Goal: Task Accomplishment & Management: Manage account settings

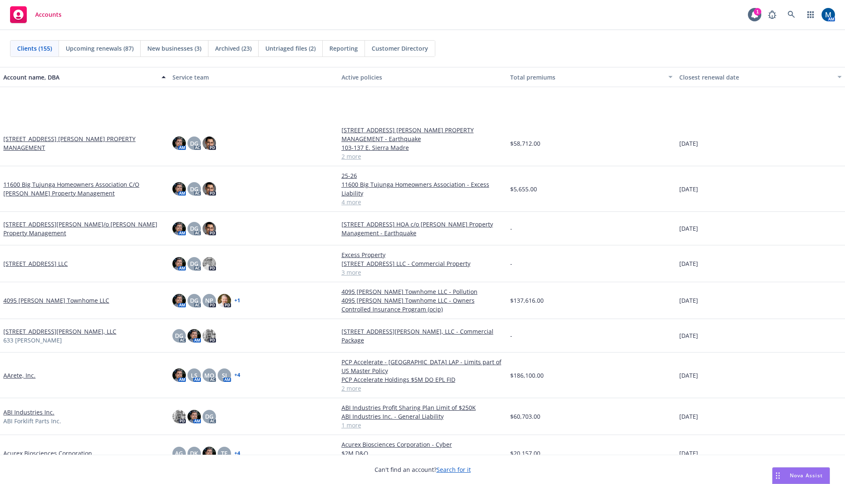
scroll to position [84, 0]
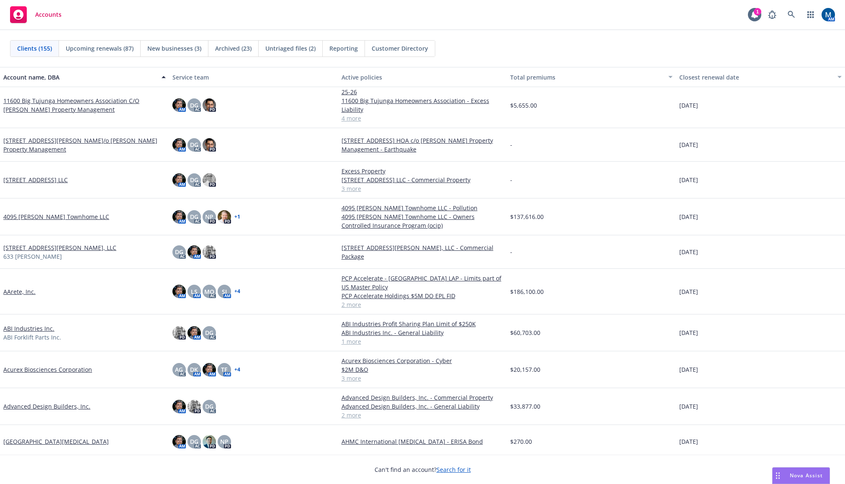
click at [25, 287] on link "AArete, Inc." at bounding box center [19, 291] width 32 height 9
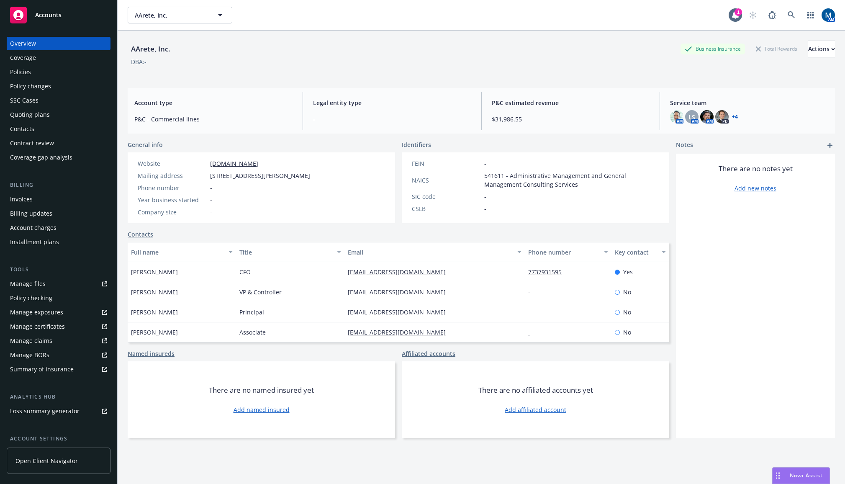
click at [50, 72] on div "Policies" at bounding box center [58, 71] width 97 height 13
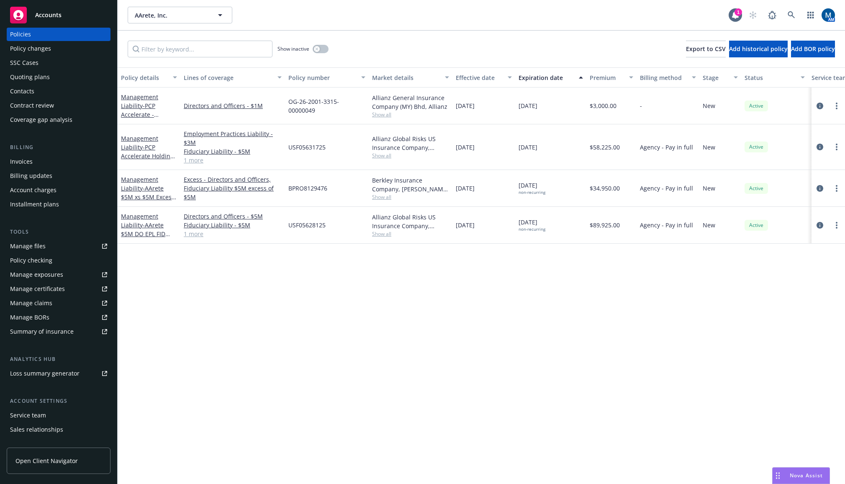
scroll to position [76, 0]
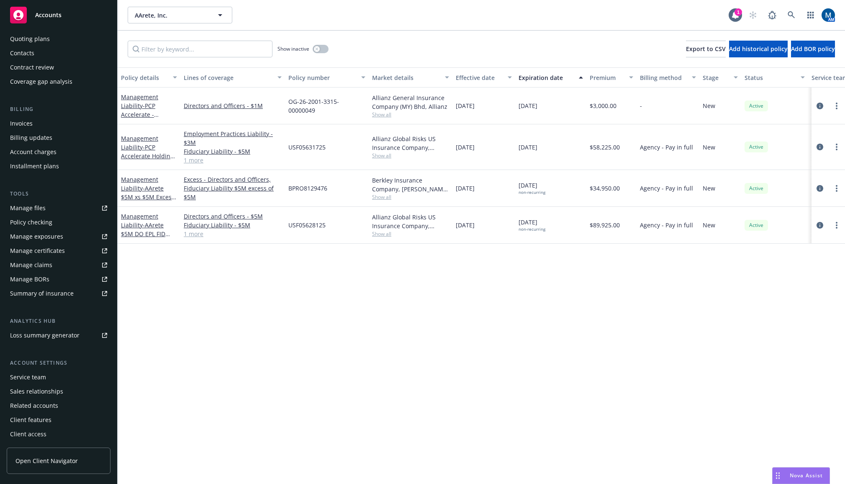
click at [34, 381] on div "Service team" at bounding box center [28, 377] width 36 height 13
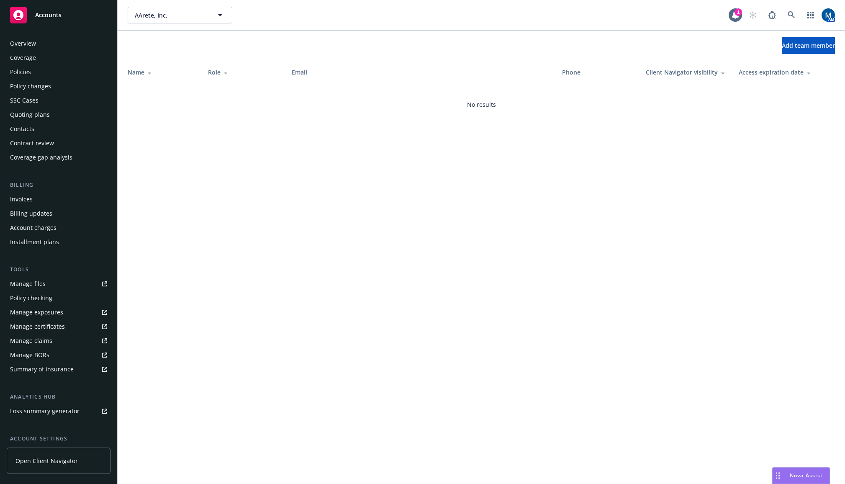
scroll to position [76, 0]
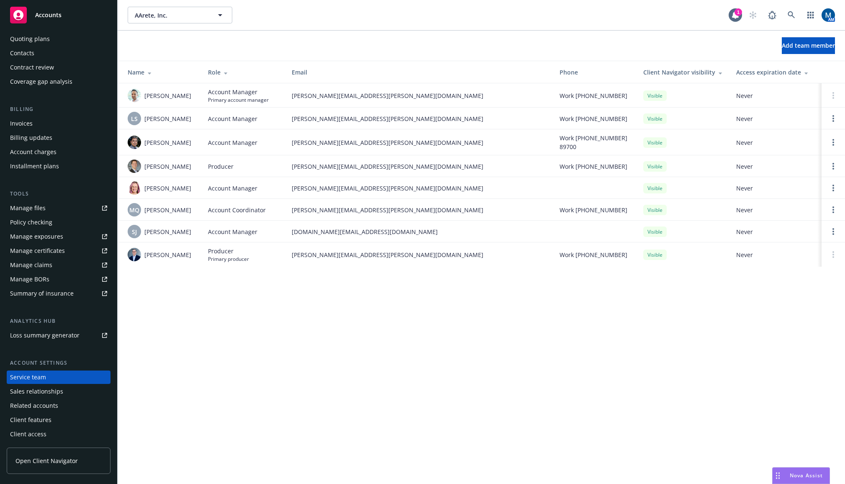
click at [29, 206] on div "Manage files" at bounding box center [28, 207] width 36 height 13
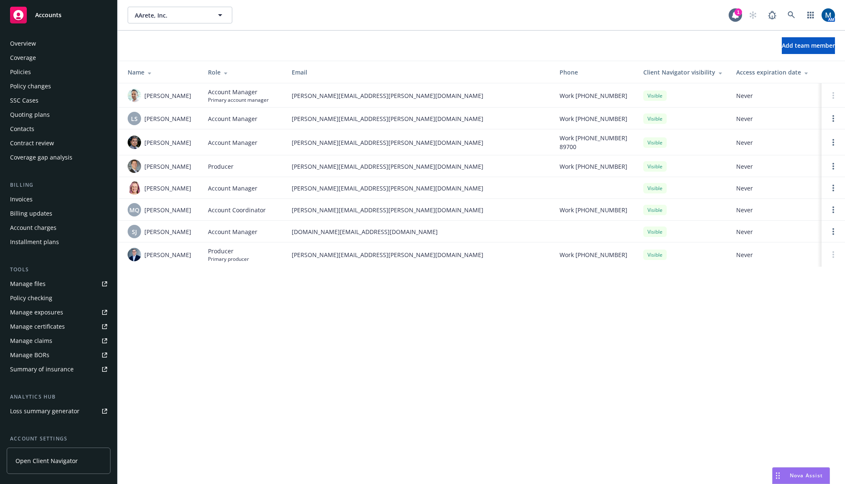
click at [64, 76] on div "Policies" at bounding box center [58, 71] width 97 height 13
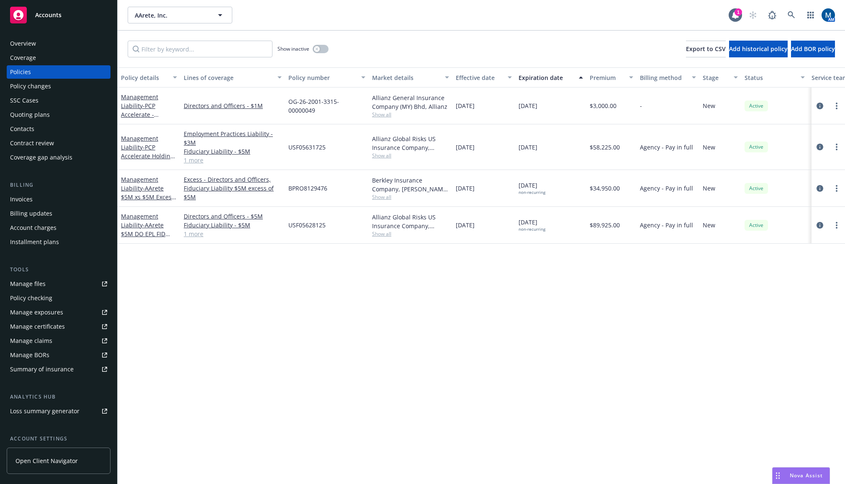
scroll to position [0, 80]
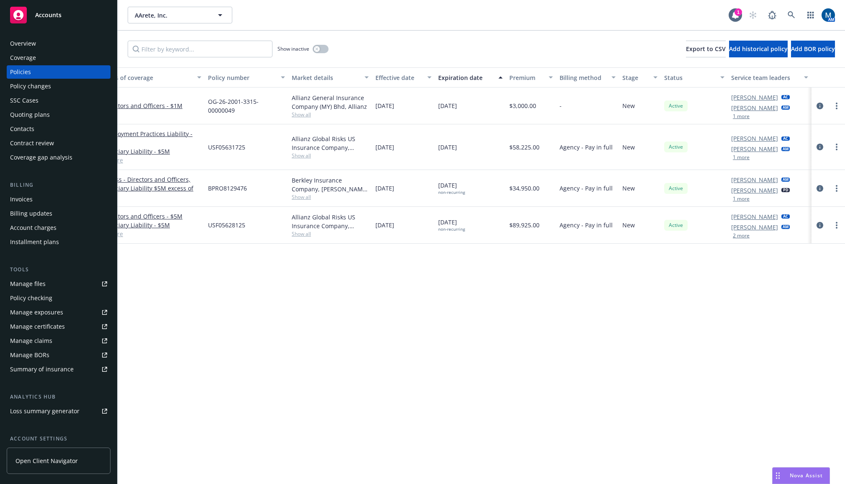
drag, startPoint x: 368, startPoint y: 298, endPoint x: 662, endPoint y: 293, distance: 293.5
click at [746, 158] on button "1 more" at bounding box center [741, 157] width 17 height 5
click at [747, 117] on button "1 more" at bounding box center [741, 116] width 17 height 5
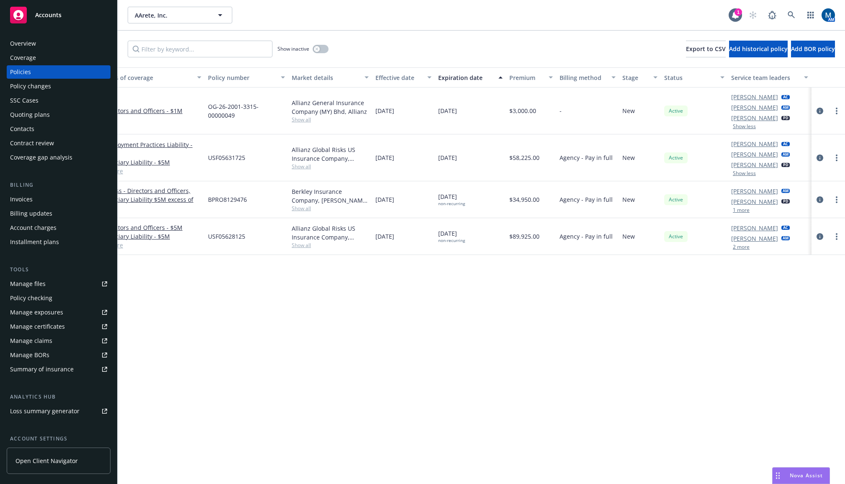
scroll to position [0, 0]
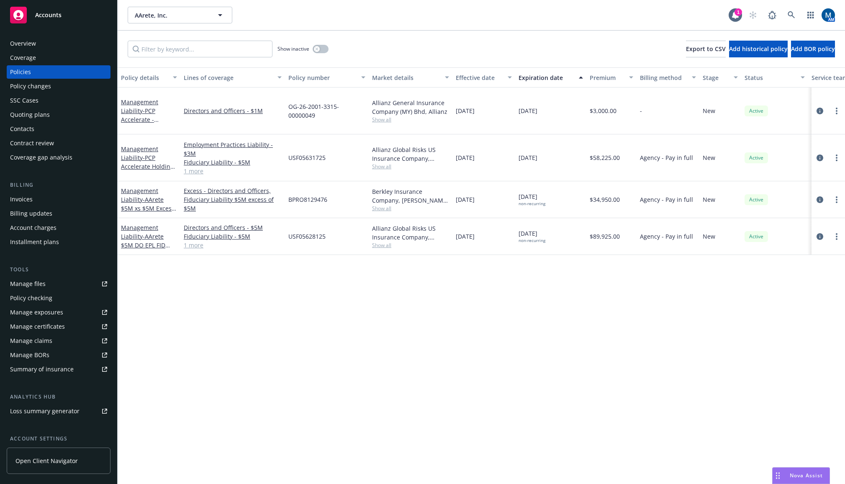
drag, startPoint x: 740, startPoint y: 262, endPoint x: 404, endPoint y: 282, distance: 336.4
click at [54, 49] on div "Overview" at bounding box center [58, 43] width 97 height 13
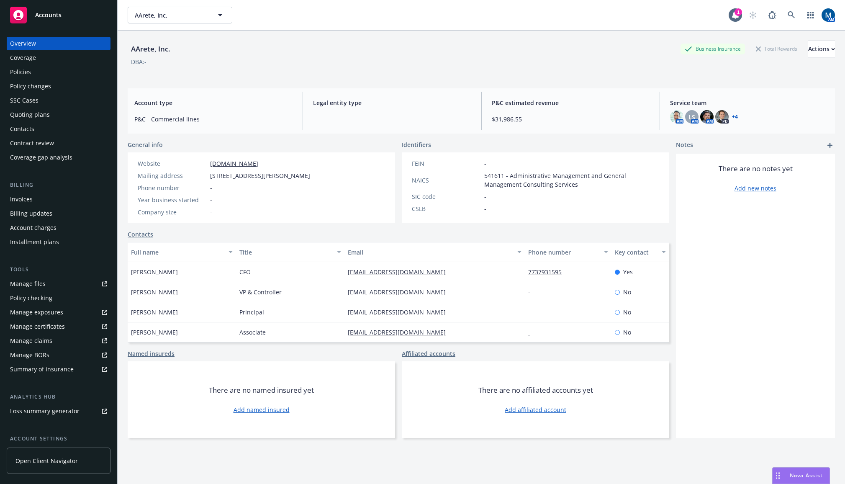
click at [41, 12] on span "Accounts" at bounding box center [48, 15] width 26 height 7
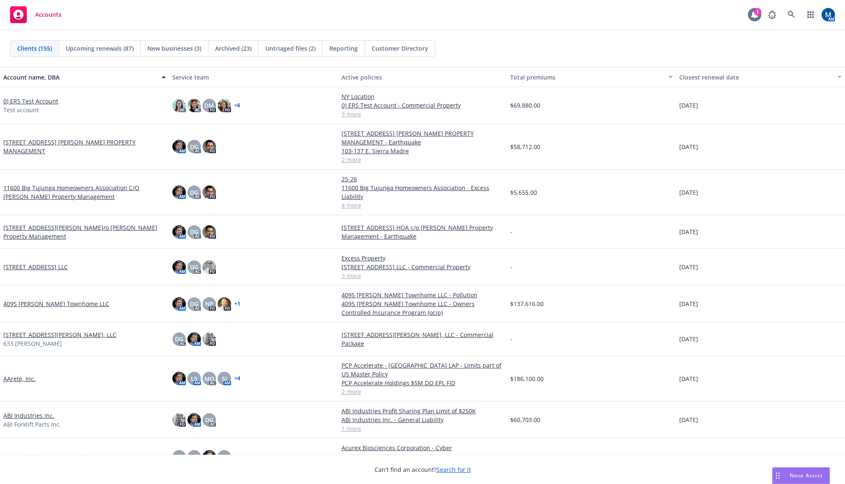
click at [754, 10] on icon at bounding box center [755, 14] width 8 height 8
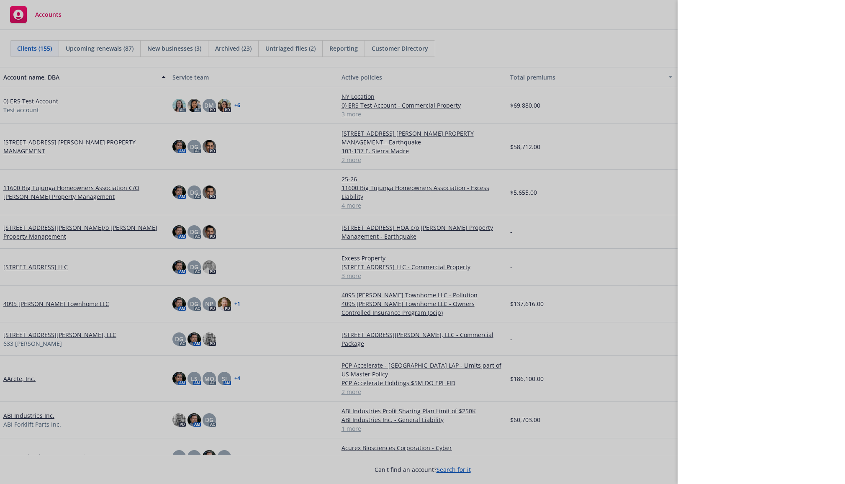
click at [569, 62] on div at bounding box center [422, 242] width 845 height 484
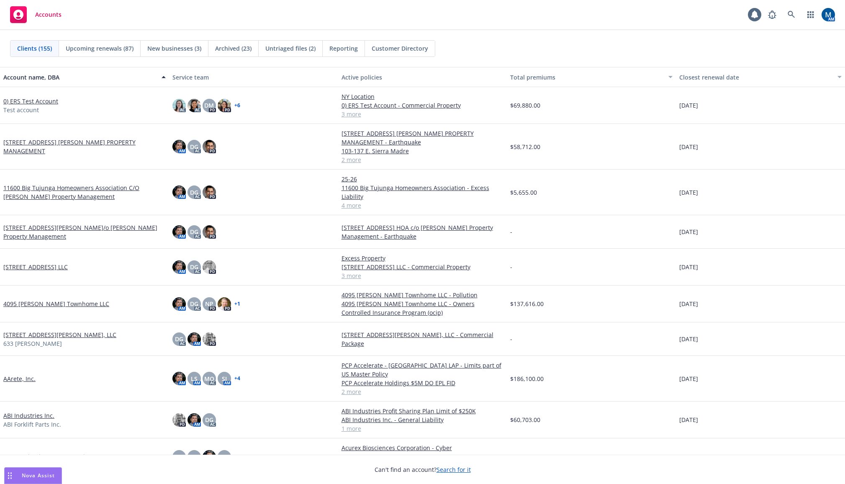
drag, startPoint x: 778, startPoint y: 474, endPoint x: 10, endPoint y: 471, distance: 768.3
click at [10, 471] on div "Drag to move" at bounding box center [10, 476] width 10 height 16
click at [754, 16] on icon at bounding box center [755, 15] width 7 height 8
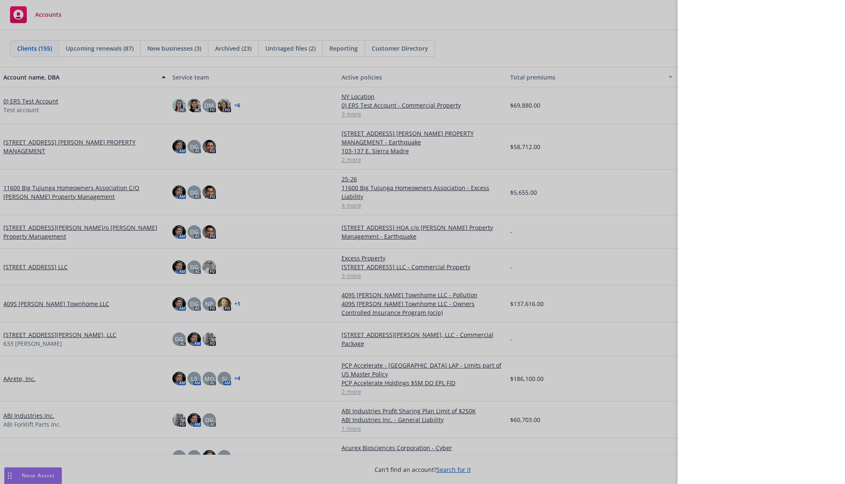
click at [363, 19] on div at bounding box center [422, 242] width 845 height 484
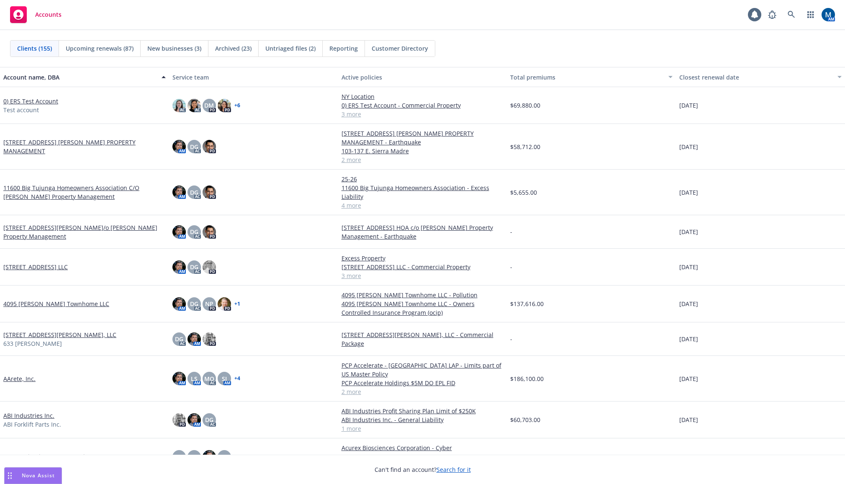
click at [18, 474] on div "Nova Assist" at bounding box center [38, 475] width 46 height 7
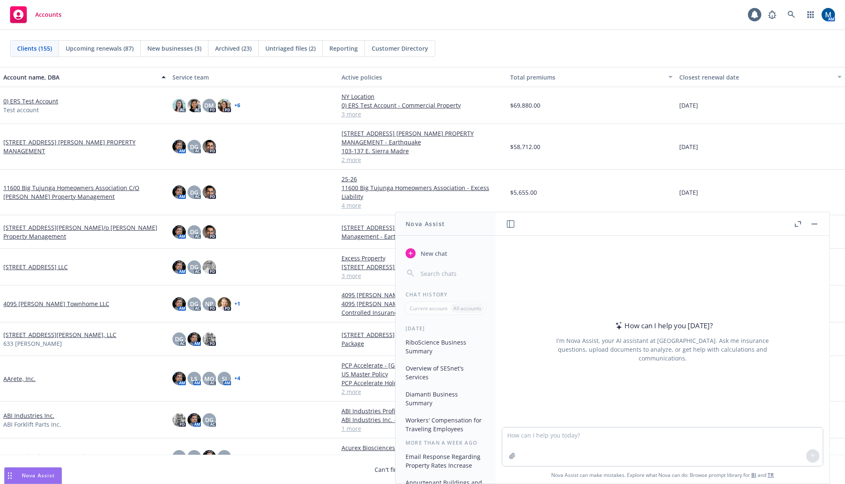
click at [435, 270] on input "button" at bounding box center [452, 274] width 67 height 12
click at [439, 255] on span "New chat" at bounding box center [433, 253] width 28 height 9
click at [512, 227] on icon "button" at bounding box center [511, 224] width 8 height 8
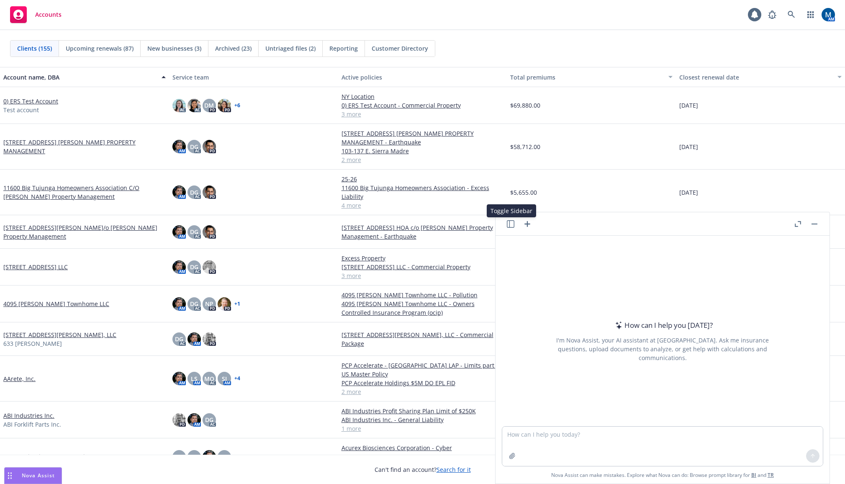
click at [512, 226] on icon "button" at bounding box center [511, 224] width 8 height 8
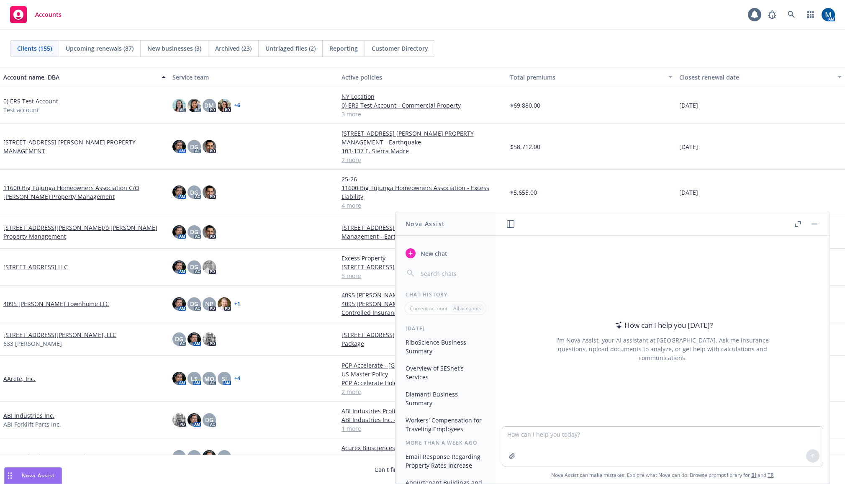
click at [512, 226] on icon "button" at bounding box center [511, 224] width 8 height 8
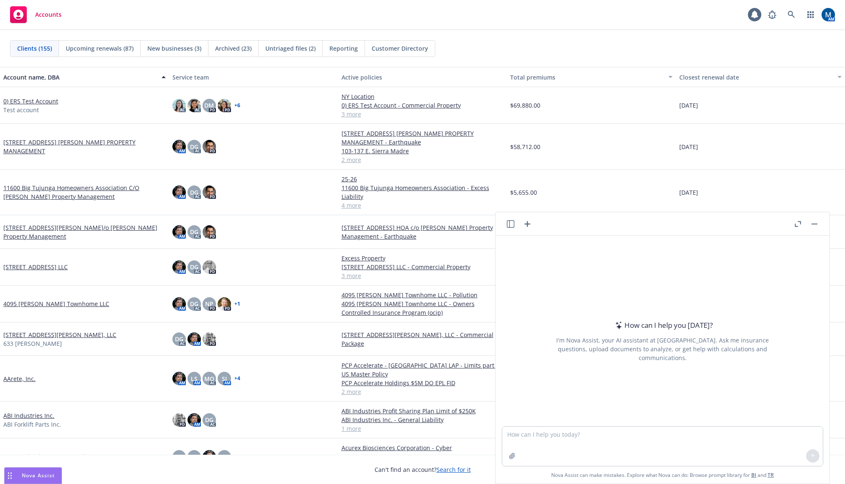
click at [813, 225] on button "button" at bounding box center [815, 224] width 10 height 10
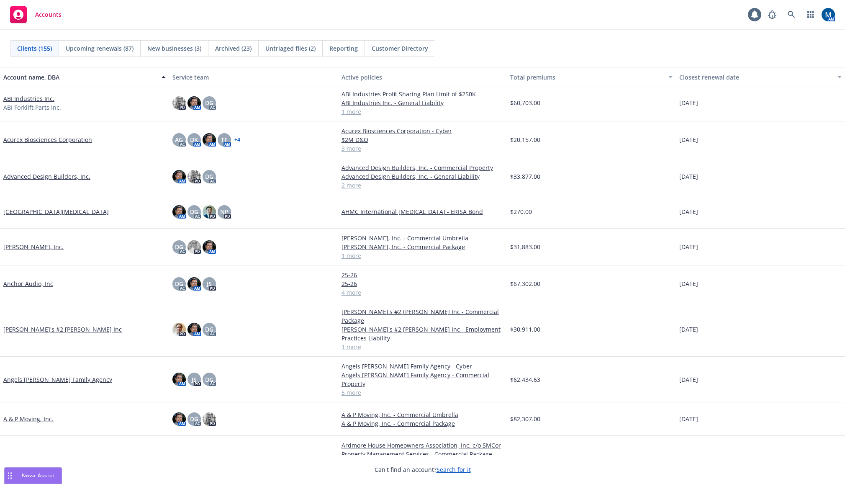
scroll to position [293, 0]
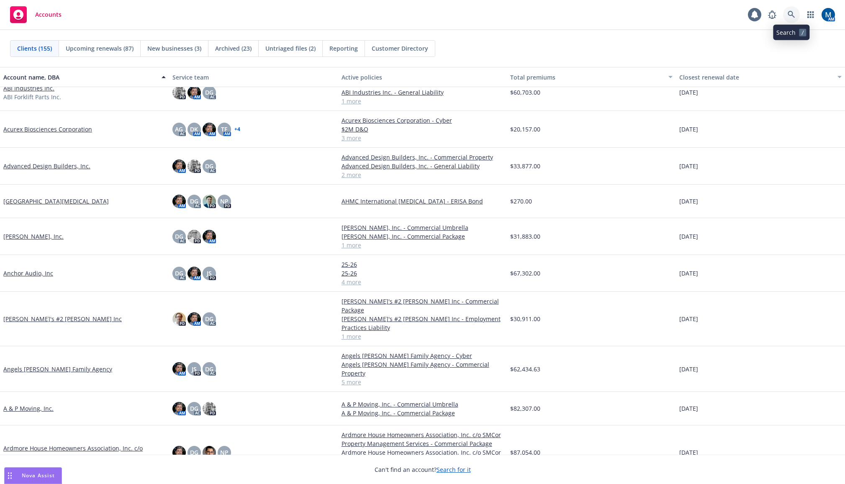
click at [788, 14] on icon at bounding box center [792, 15] width 8 height 8
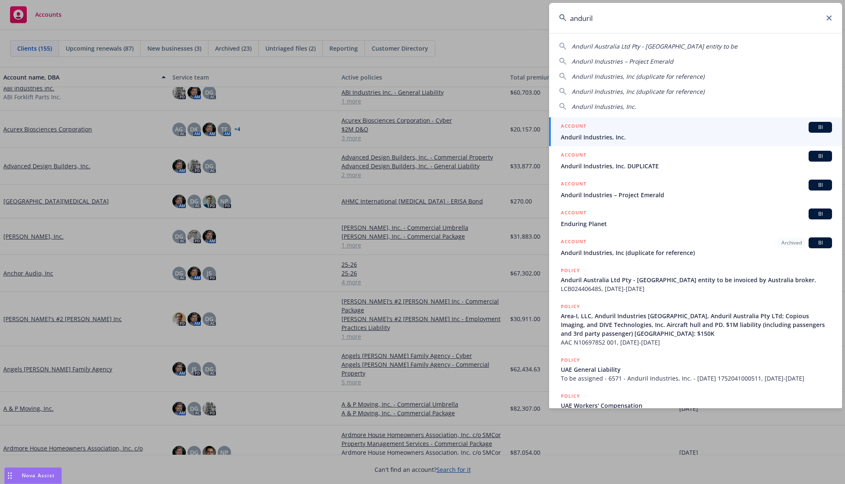
type input "anduril"
click at [673, 134] on span "Anduril Industries, Inc." at bounding box center [696, 137] width 271 height 9
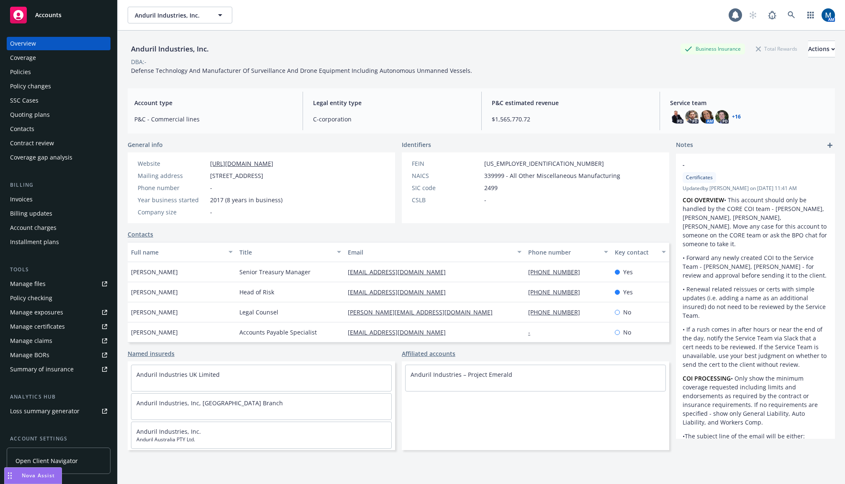
click at [38, 212] on div "Billing updates" at bounding box center [31, 213] width 42 height 13
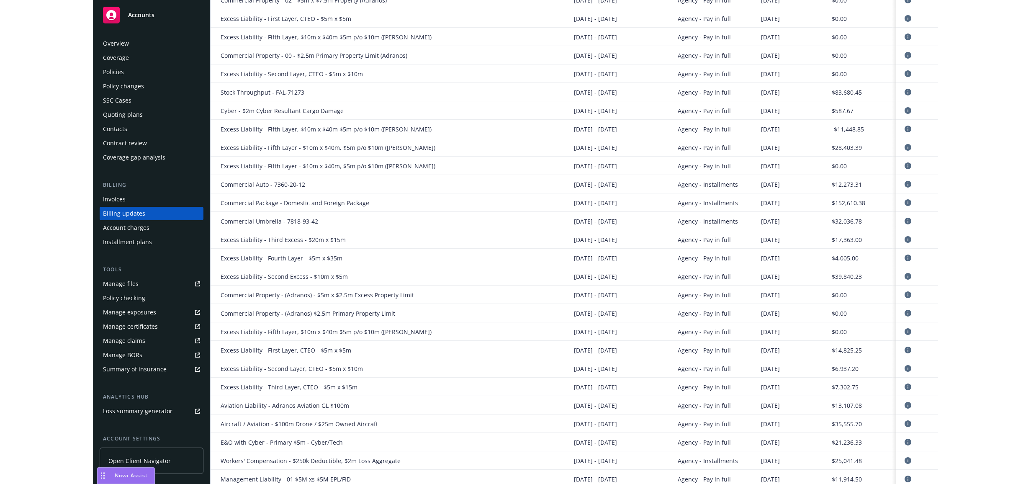
scroll to position [1047, 0]
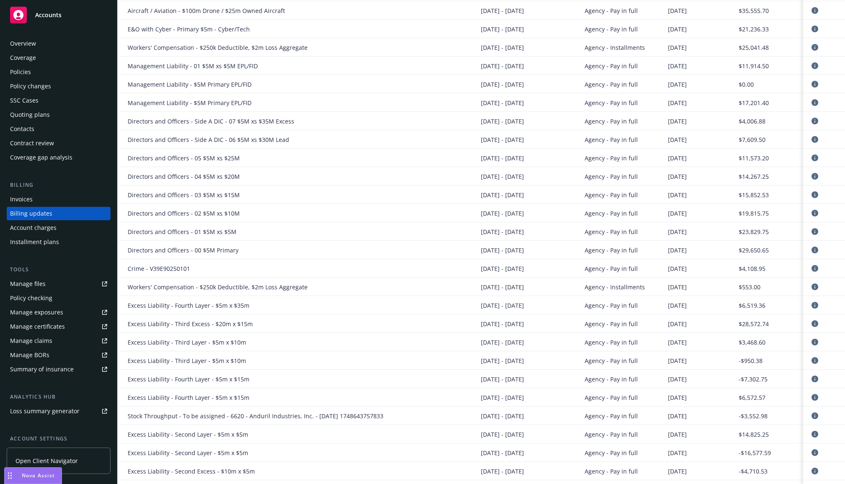
click at [39, 230] on div "Account charges" at bounding box center [33, 227] width 46 height 13
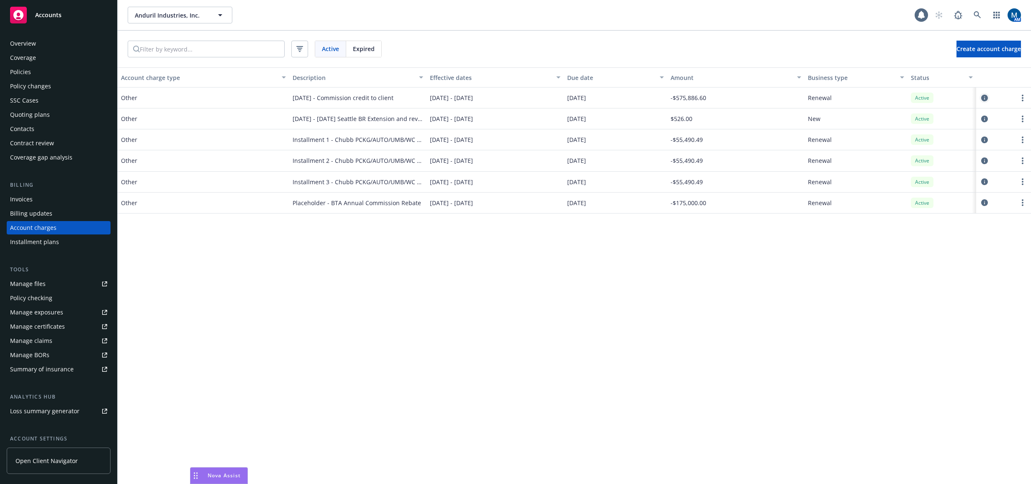
click at [845, 95] on icon "circleInformation" at bounding box center [984, 98] width 7 height 7
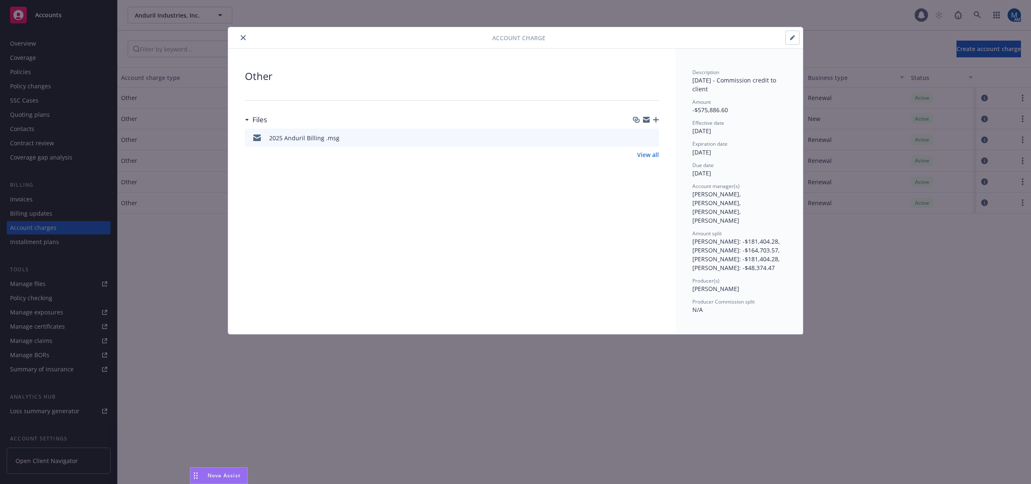
click at [791, 38] on icon "button" at bounding box center [792, 38] width 4 height 4
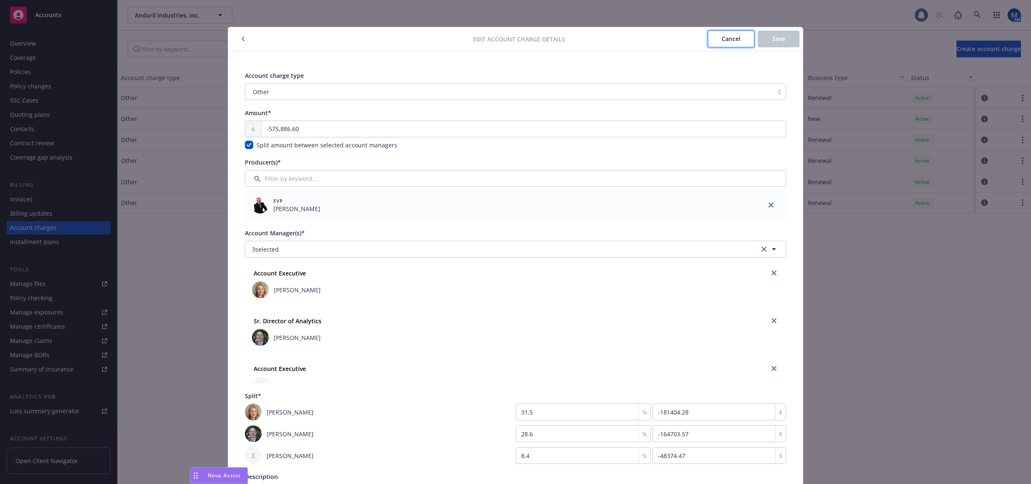
click at [731, 36] on span "Cancel" at bounding box center [731, 39] width 19 height 8
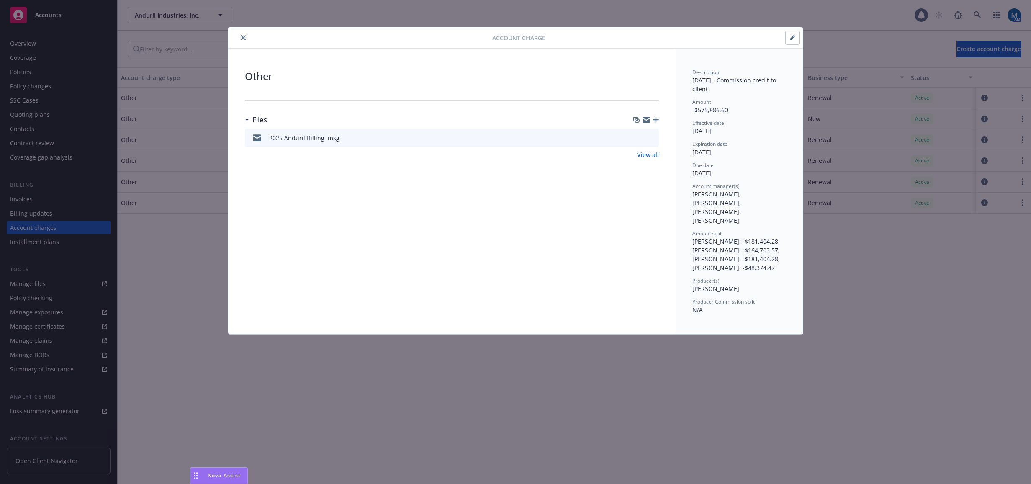
click at [242, 36] on icon "close" at bounding box center [243, 37] width 5 height 5
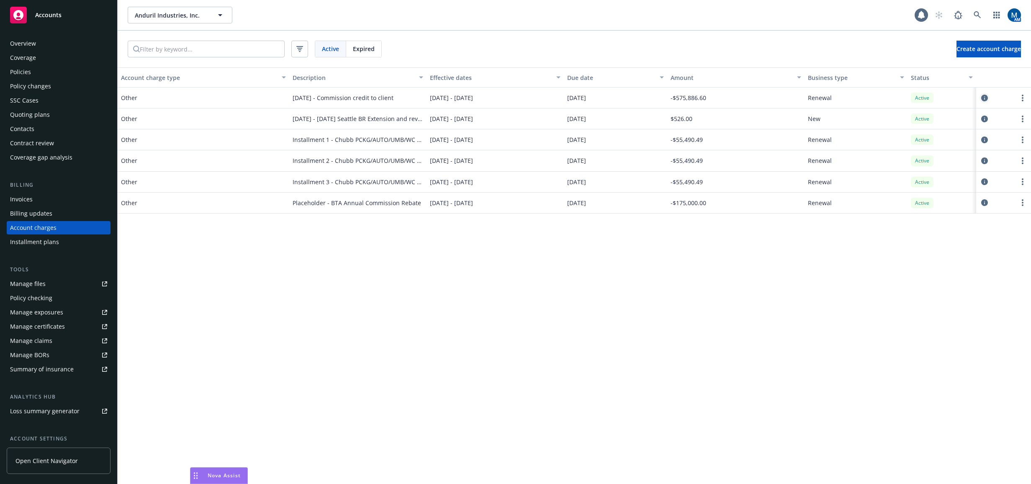
click at [845, 98] on icon "circleInformation" at bounding box center [984, 98] width 7 height 7
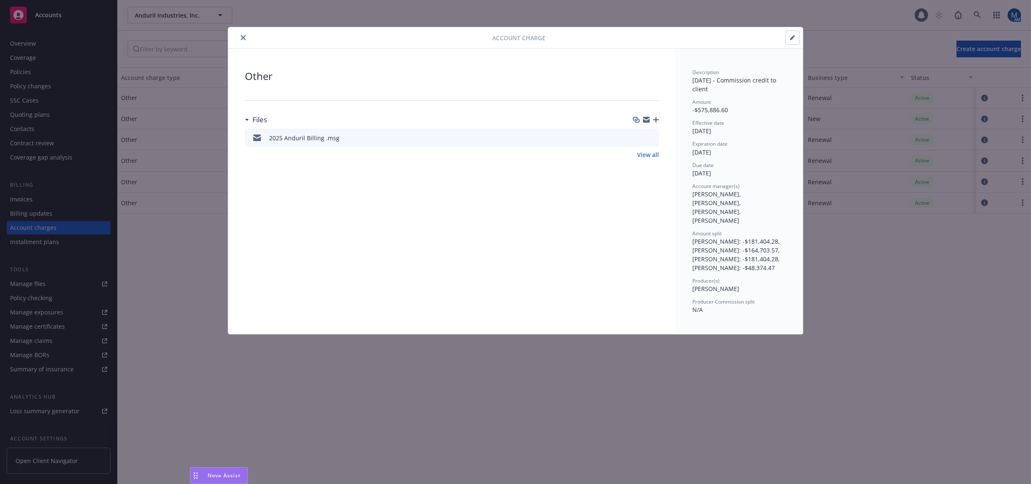
click at [243, 36] on icon "close" at bounding box center [243, 37] width 5 height 5
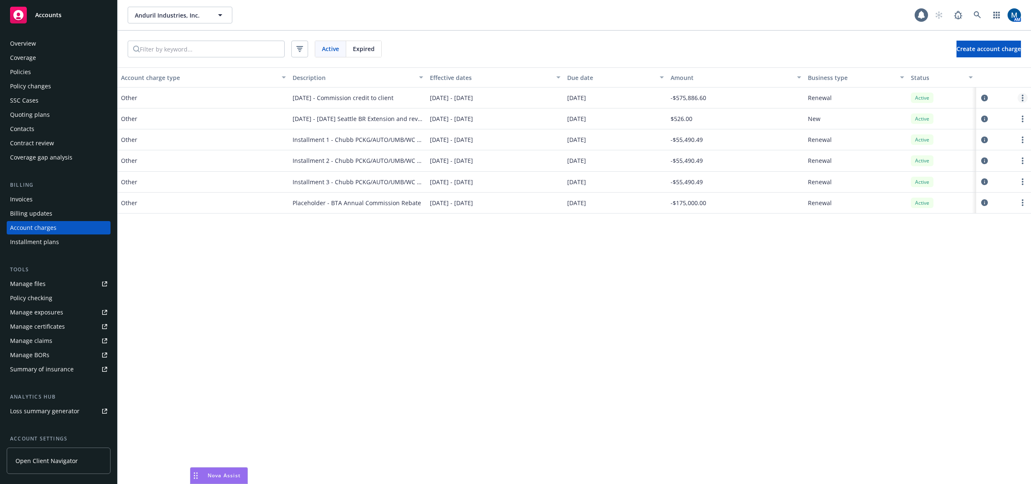
click at [845, 98] on link "more" at bounding box center [1023, 98] width 10 height 10
click at [845, 290] on div "Account charge type Description Effective dates Due date Amount Business type S…" at bounding box center [575, 275] width 914 height 417
click at [845, 142] on icon "circleInformation" at bounding box center [984, 139] width 7 height 7
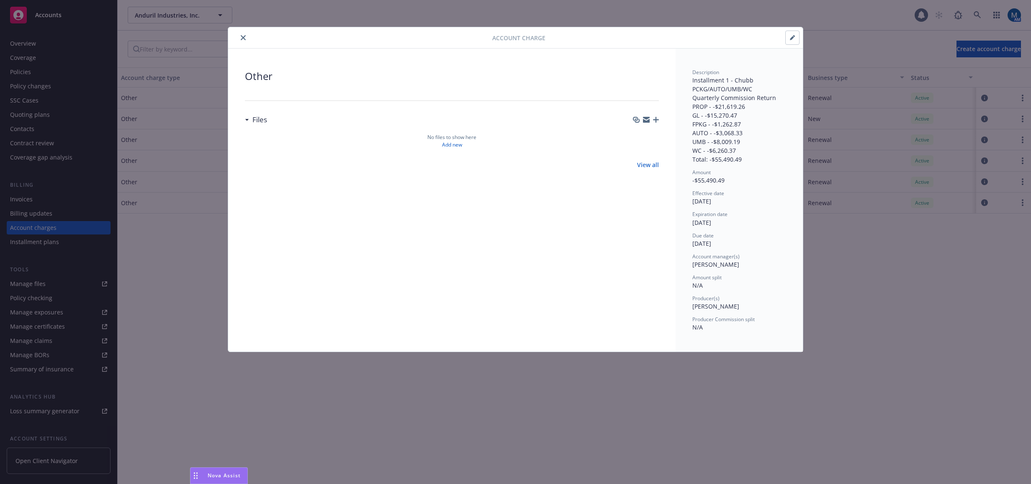
click at [243, 37] on icon "close" at bounding box center [243, 37] width 5 height 5
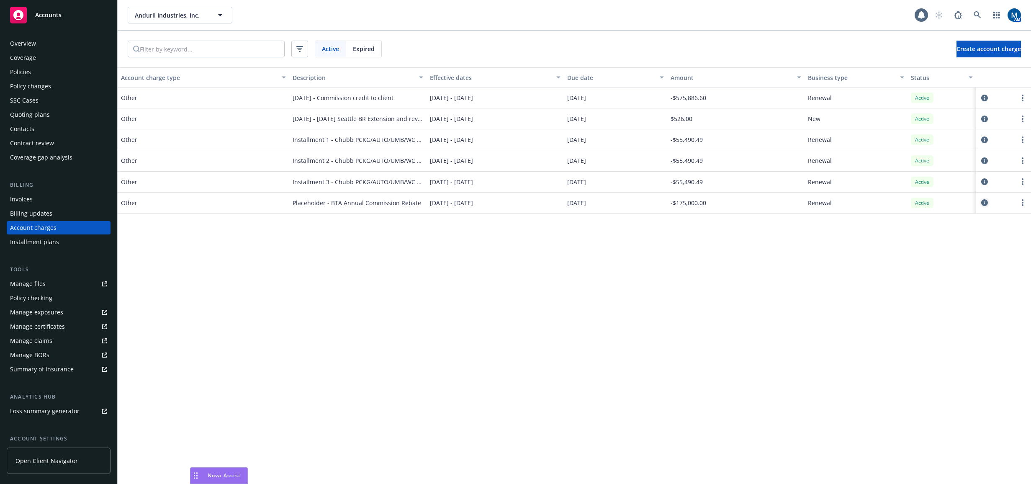
click at [845, 201] on icon "circleInformation" at bounding box center [984, 202] width 7 height 7
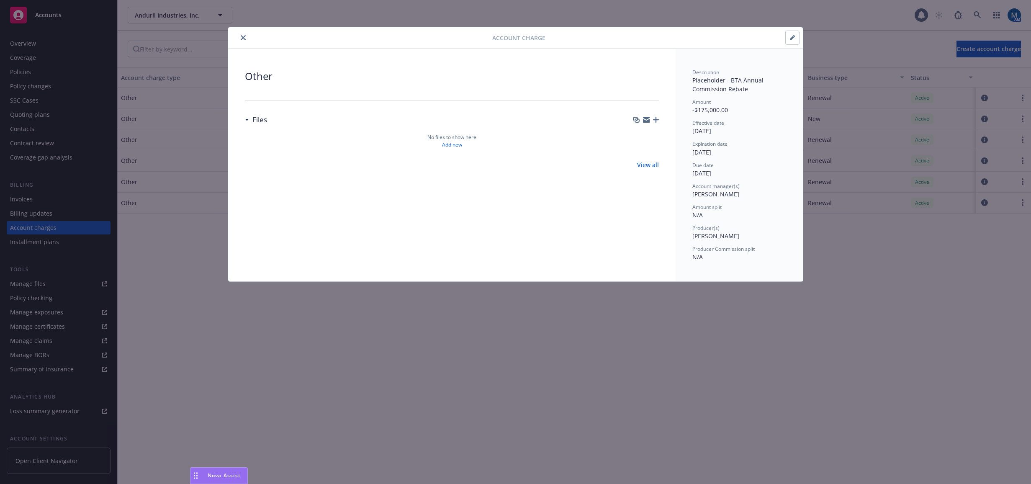
click at [242, 38] on icon "close" at bounding box center [243, 37] width 5 height 5
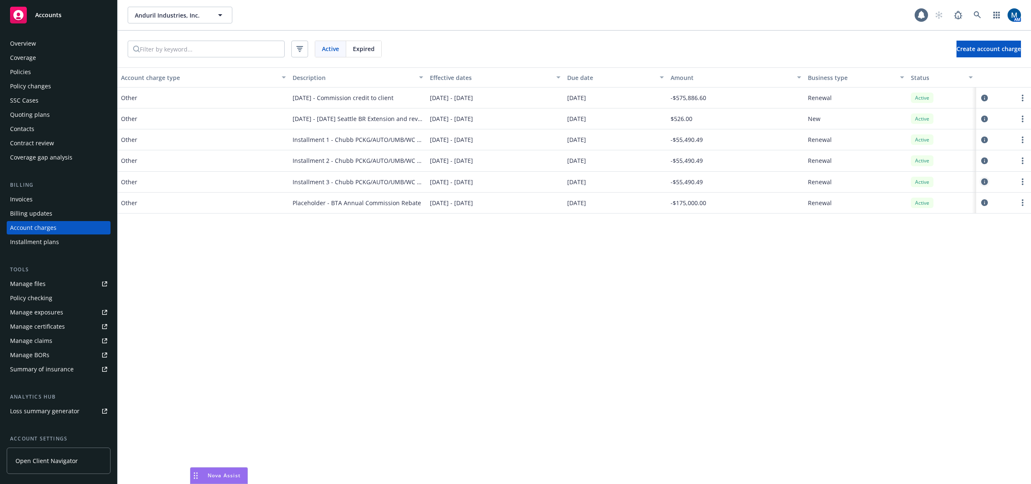
click at [845, 178] on link "circleInformation" at bounding box center [985, 182] width 10 height 10
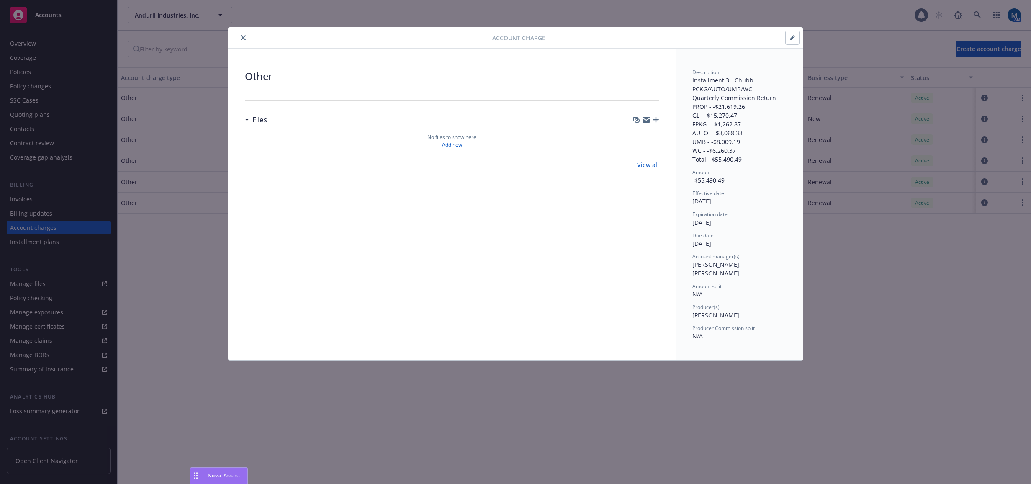
click at [793, 38] on icon "button" at bounding box center [792, 38] width 4 height 4
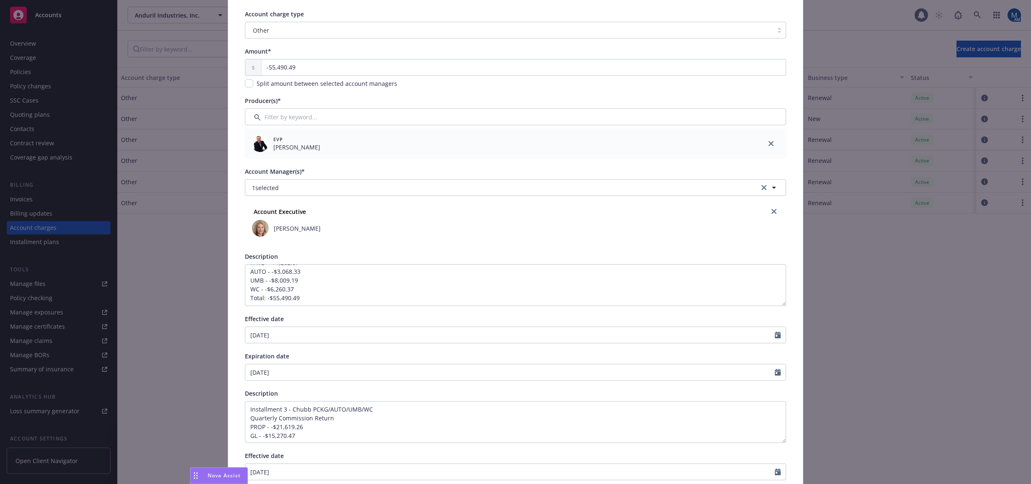
scroll to position [84, 0]
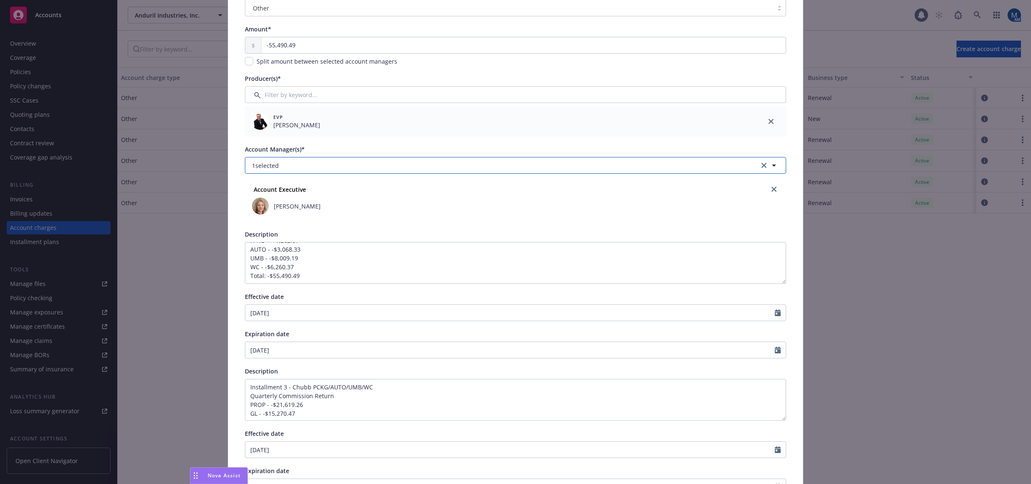
click at [356, 169] on button "1 selected" at bounding box center [515, 165] width 541 height 17
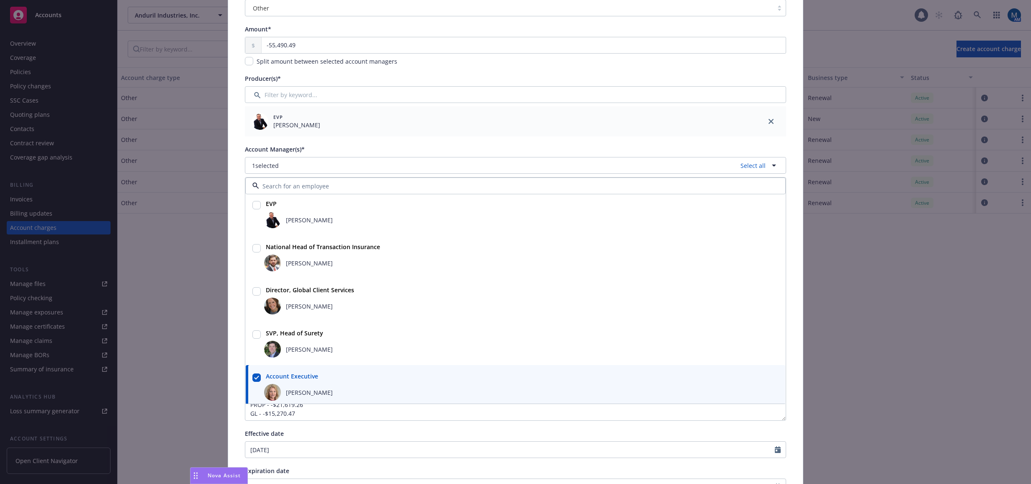
scroll to position [0, 0]
click at [845, 278] on div "Edit account charge details Cancel Save Account charge type Other Amount* -55,4…" at bounding box center [515, 242] width 1031 height 484
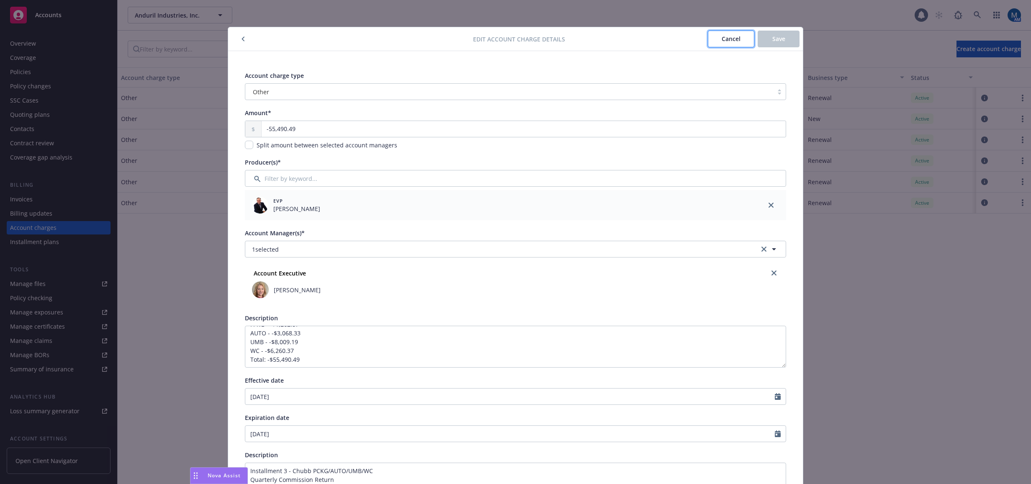
click at [731, 41] on span "Cancel" at bounding box center [731, 39] width 19 height 8
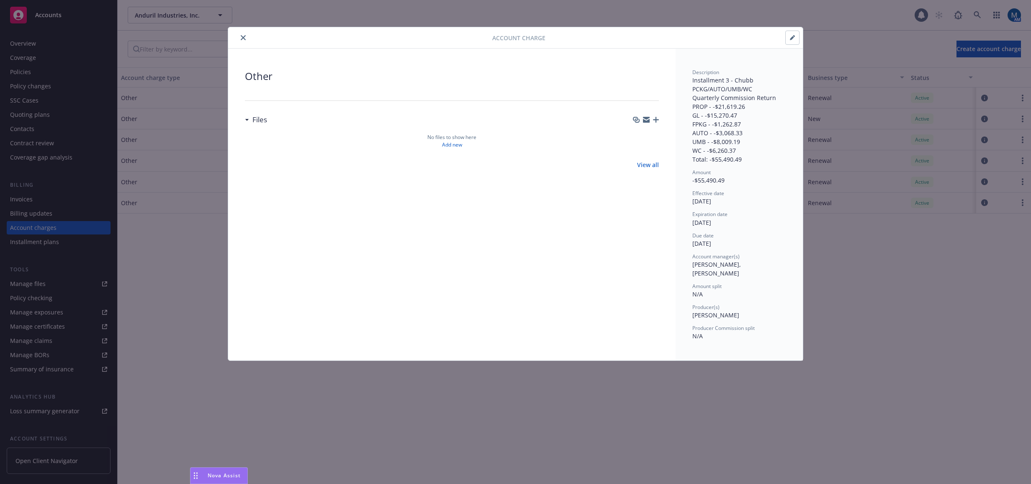
click at [246, 37] on button "close" at bounding box center [243, 38] width 10 height 10
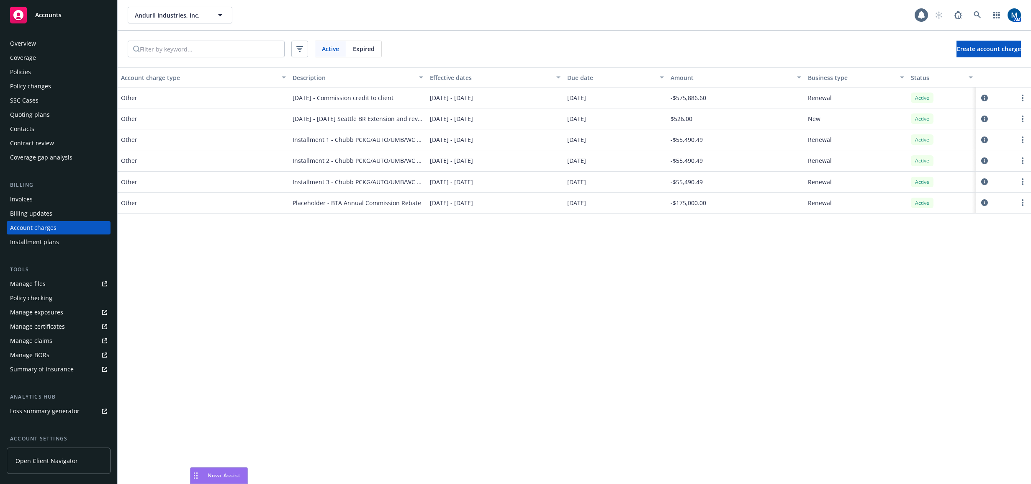
click at [42, 211] on div "Billing updates" at bounding box center [31, 213] width 42 height 13
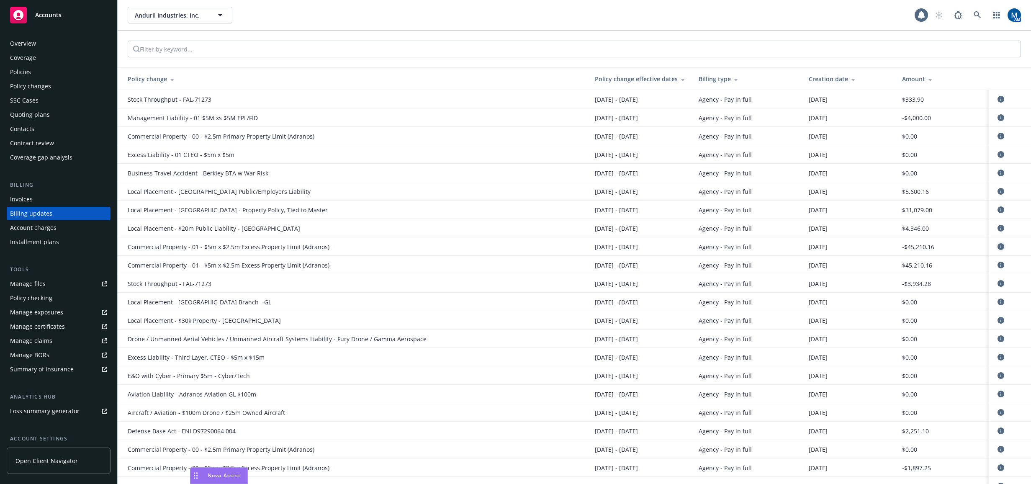
click at [845, 247] on icon "circleInformation" at bounding box center [1001, 246] width 7 height 7
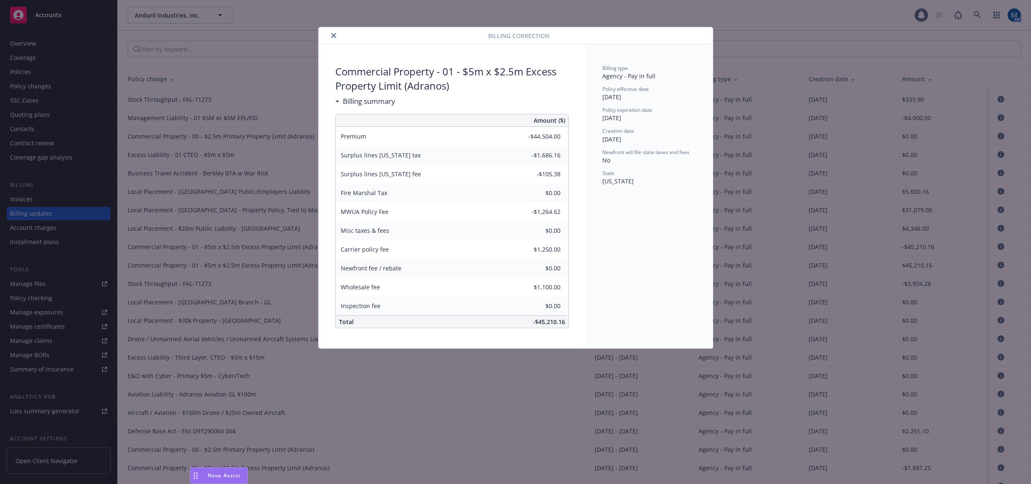
click at [332, 36] on icon "close" at bounding box center [333, 35] width 5 height 5
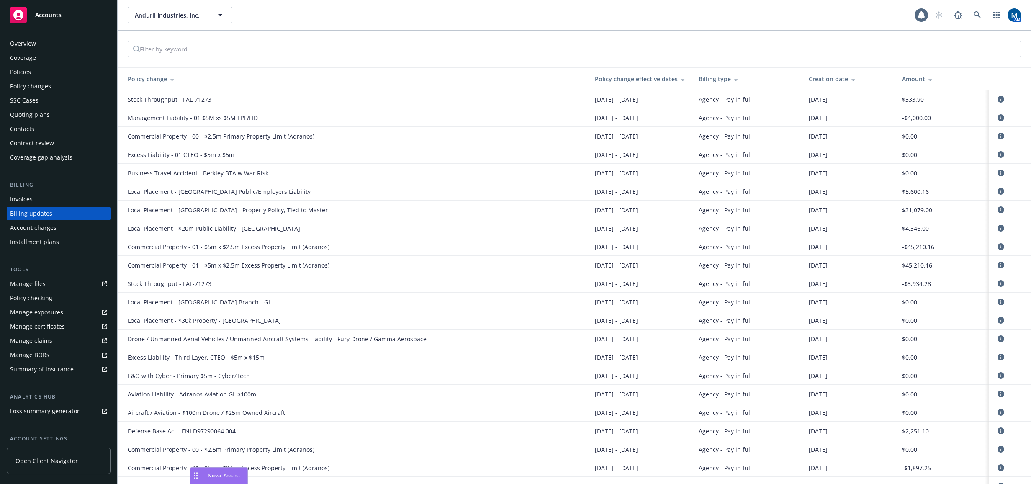
click at [845, 77] on div at bounding box center [929, 79] width 8 height 6
click at [845, 81] on div at bounding box center [929, 79] width 8 height 6
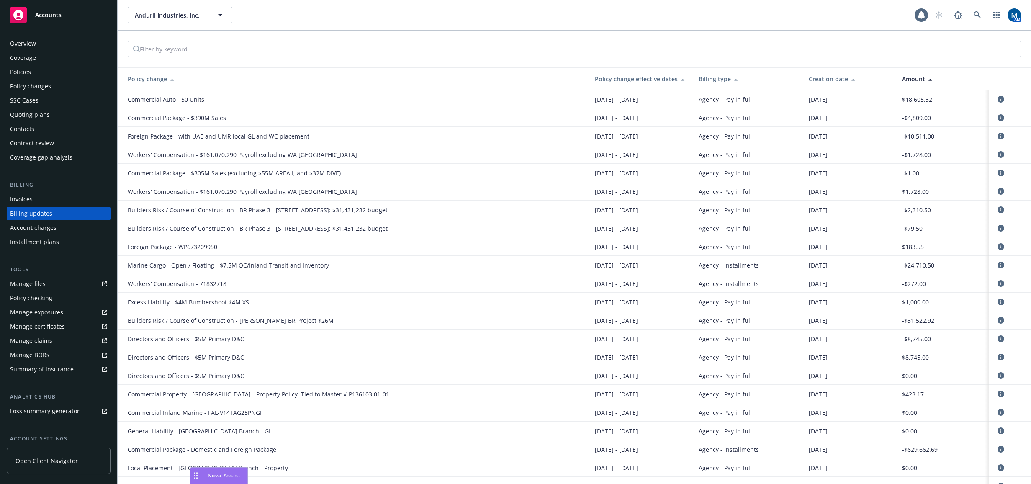
click at [845, 80] on div at bounding box center [929, 79] width 8 height 6
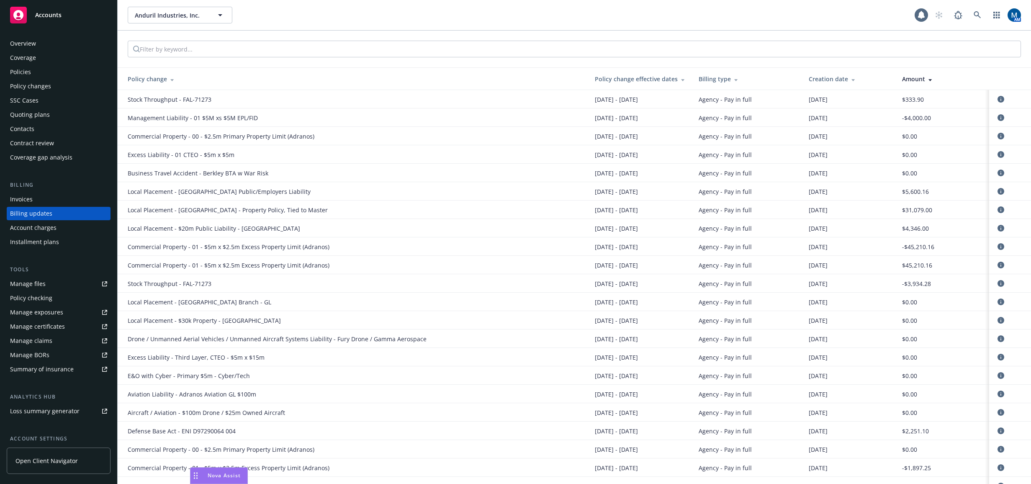
click at [845, 80] on div at bounding box center [929, 79] width 8 height 6
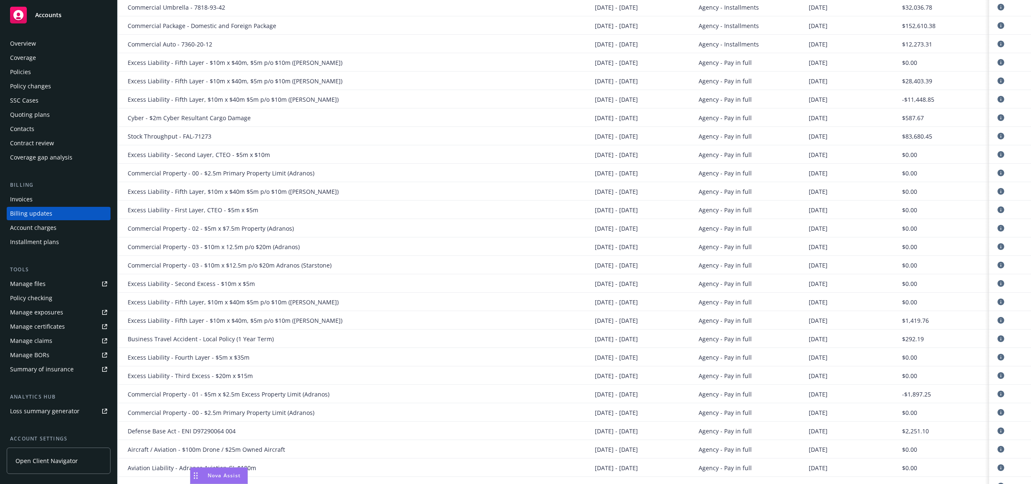
scroll to position [1669, 0]
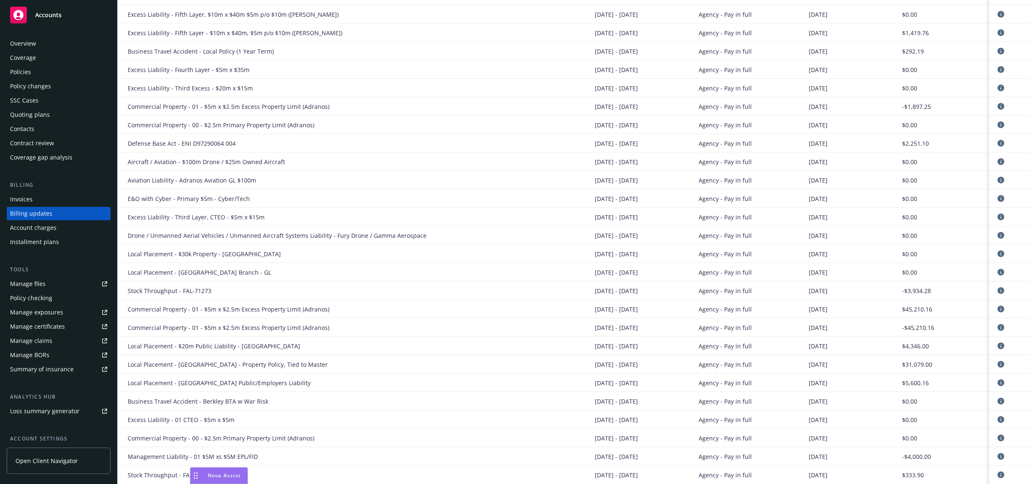
click at [47, 281] on link "Manage files" at bounding box center [59, 283] width 104 height 13
click at [47, 8] on div "Accounts" at bounding box center [58, 15] width 97 height 17
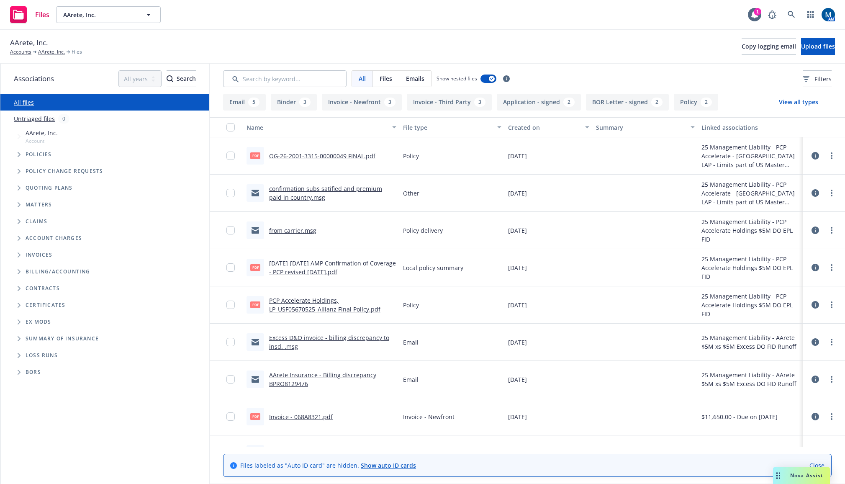
click at [354, 185] on link "confirmation subs satified and premium paid in country.msg" at bounding box center [325, 193] width 113 height 17
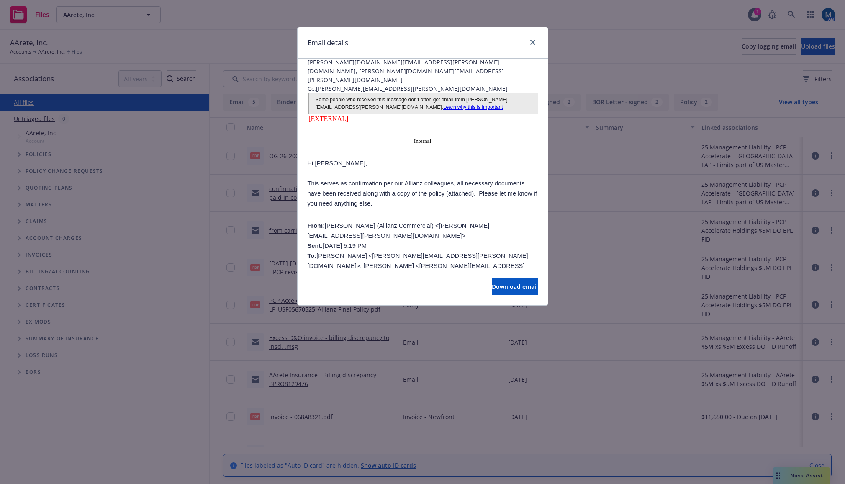
scroll to position [84, 0]
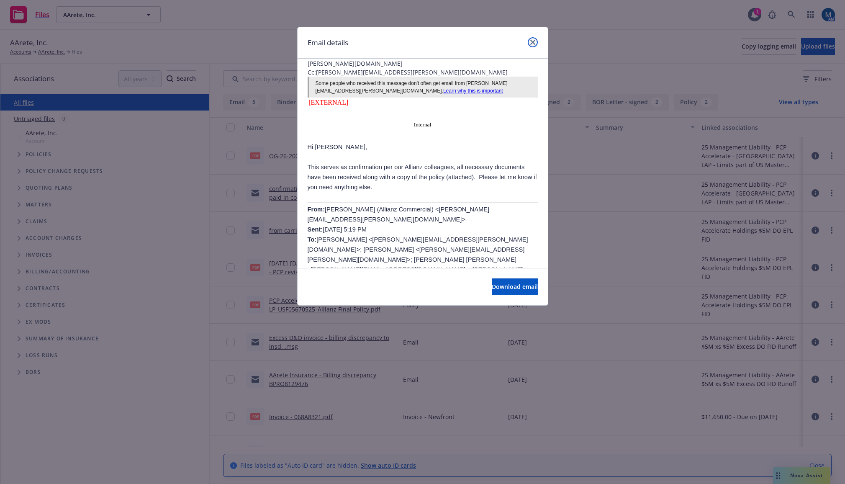
click at [533, 41] on icon "close" at bounding box center [532, 42] width 5 height 5
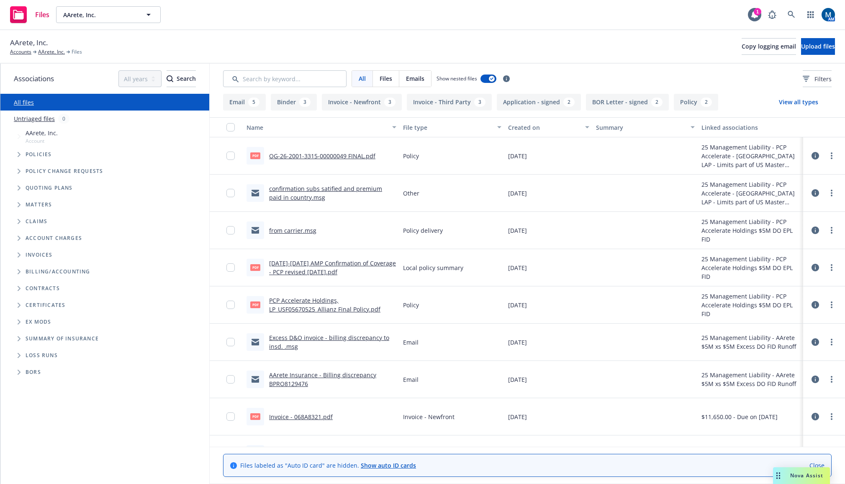
click at [296, 232] on link "from carrier.msg" at bounding box center [292, 231] width 47 height 8
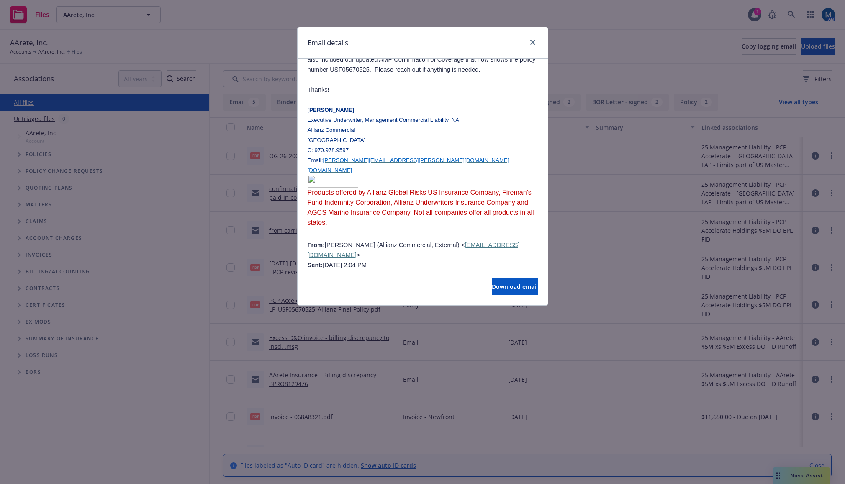
scroll to position [461, 0]
click at [531, 41] on icon "close" at bounding box center [532, 42] width 5 height 5
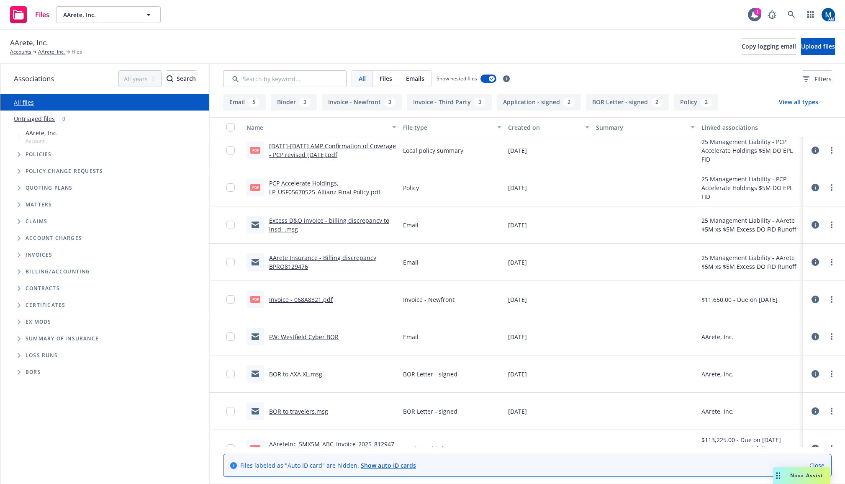
scroll to position [126, 0]
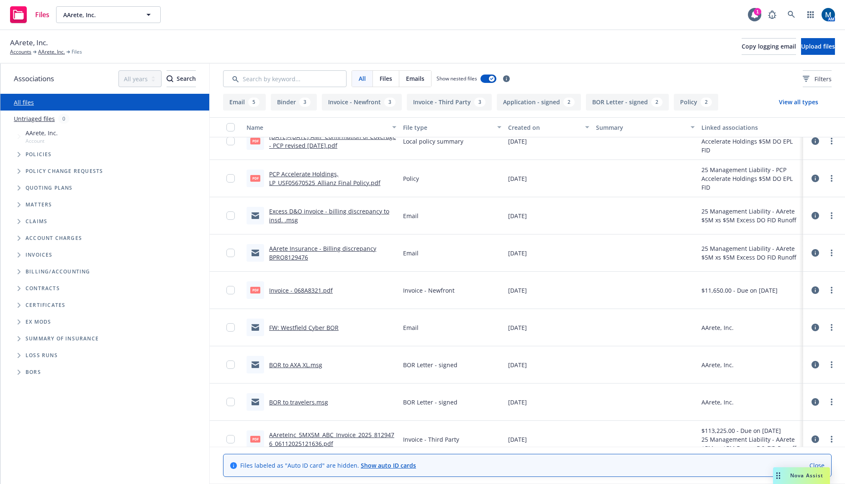
click at [373, 211] on link "Excess D&O invoice - billing discrepancy to insd. .msg" at bounding box center [329, 215] width 120 height 17
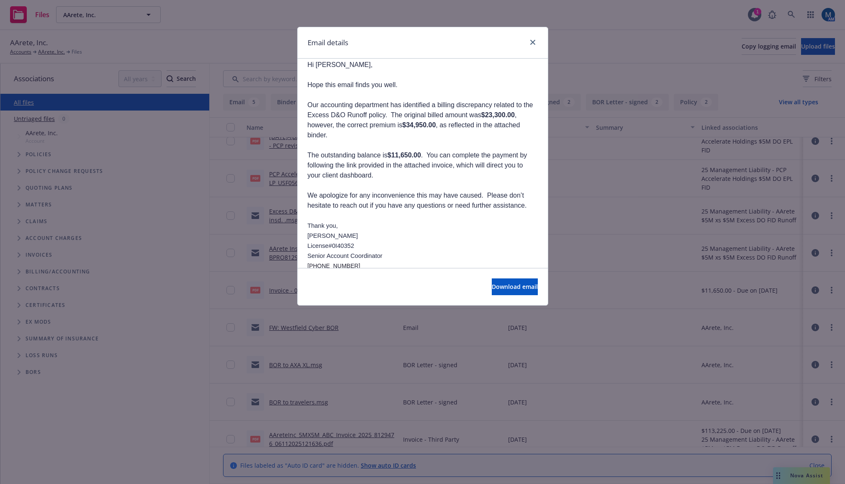
scroll to position [124, 0]
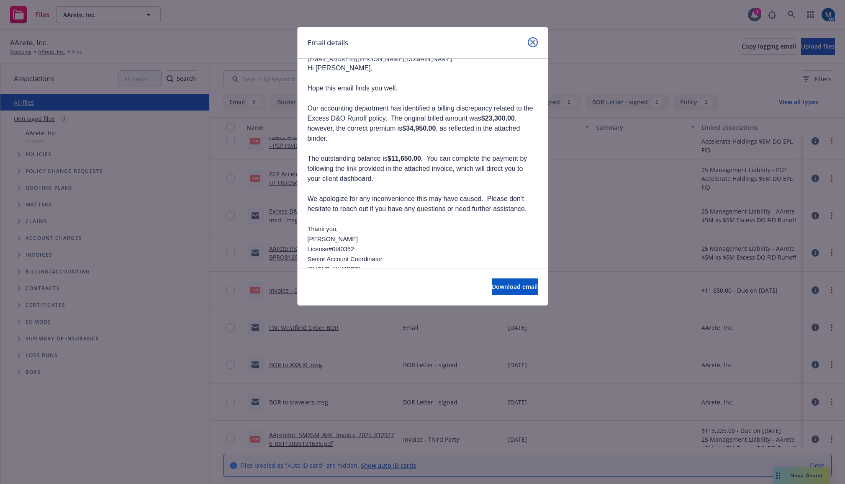
click at [532, 43] on icon "close" at bounding box center [532, 42] width 5 height 5
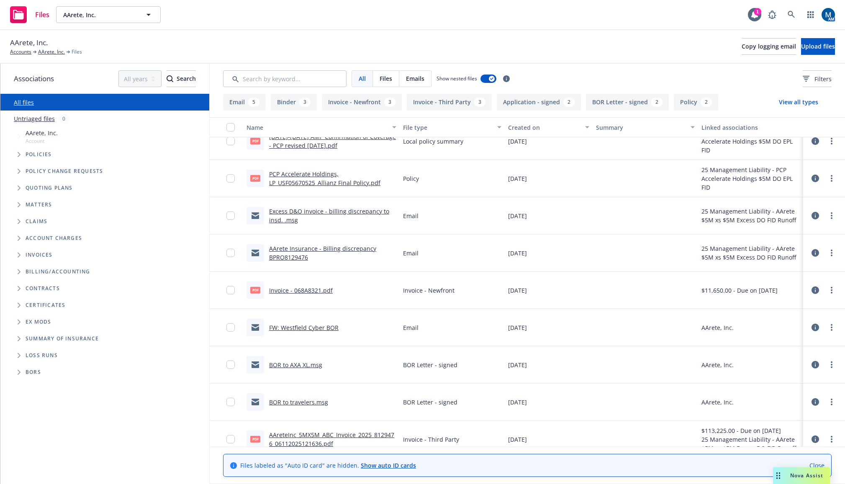
click at [300, 366] on link "BOR to AXA XL.msg" at bounding box center [295, 365] width 53 height 8
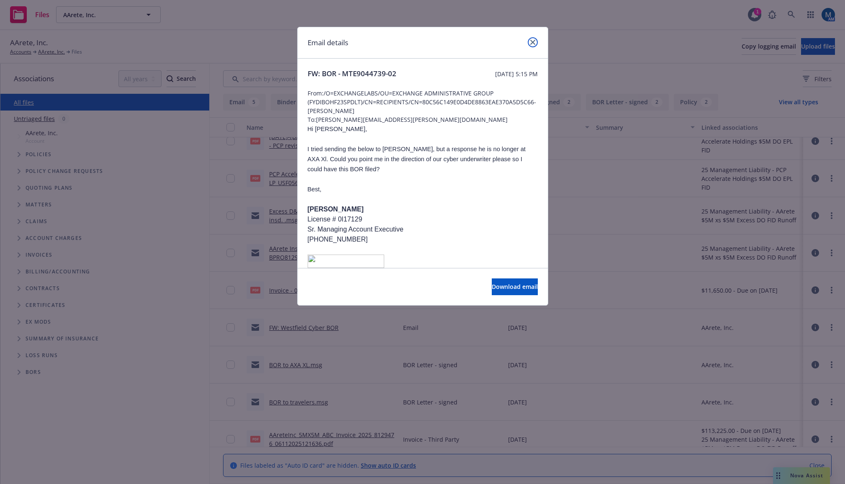
click at [534, 41] on icon "close" at bounding box center [532, 42] width 5 height 5
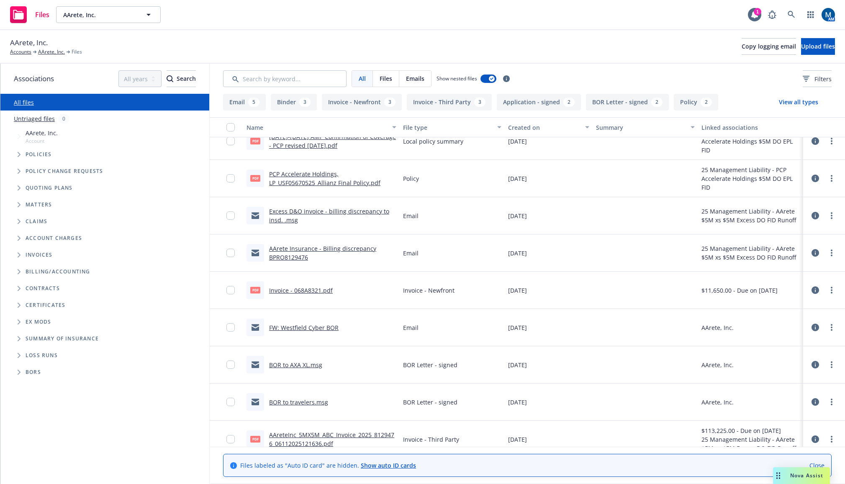
click at [294, 402] on link "BOR to travelers.msg" at bounding box center [298, 402] width 59 height 8
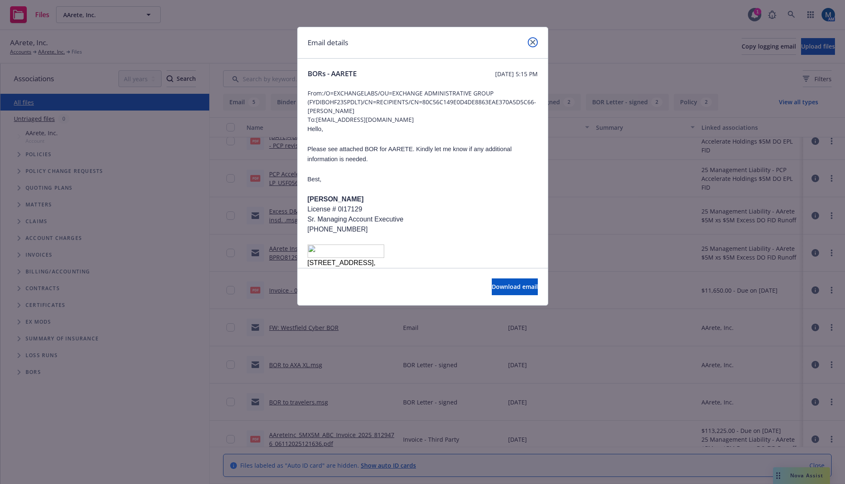
click at [530, 44] on icon "close" at bounding box center [532, 42] width 5 height 5
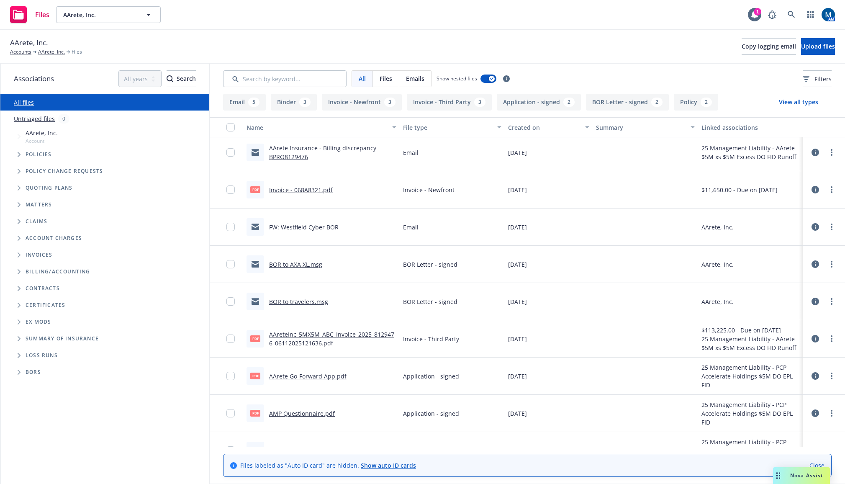
scroll to position [0, 0]
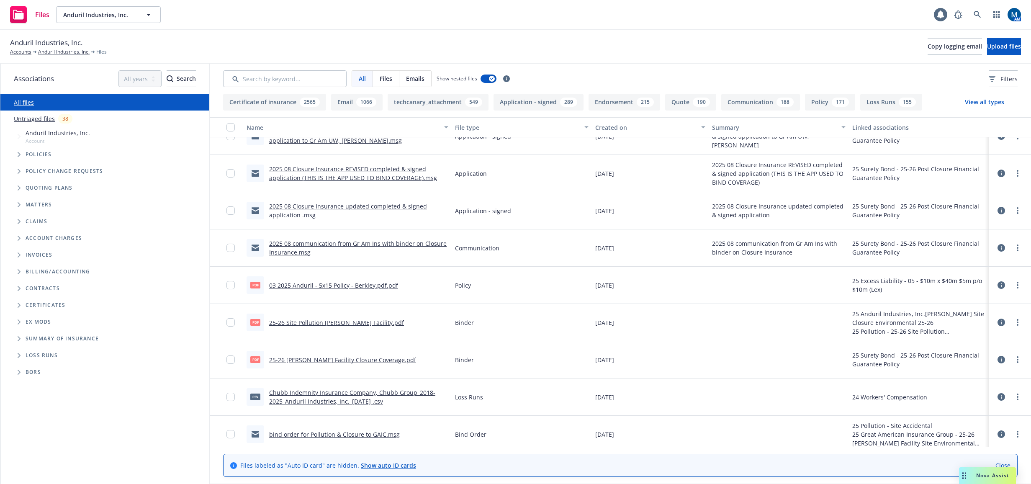
scroll to position [251, 0]
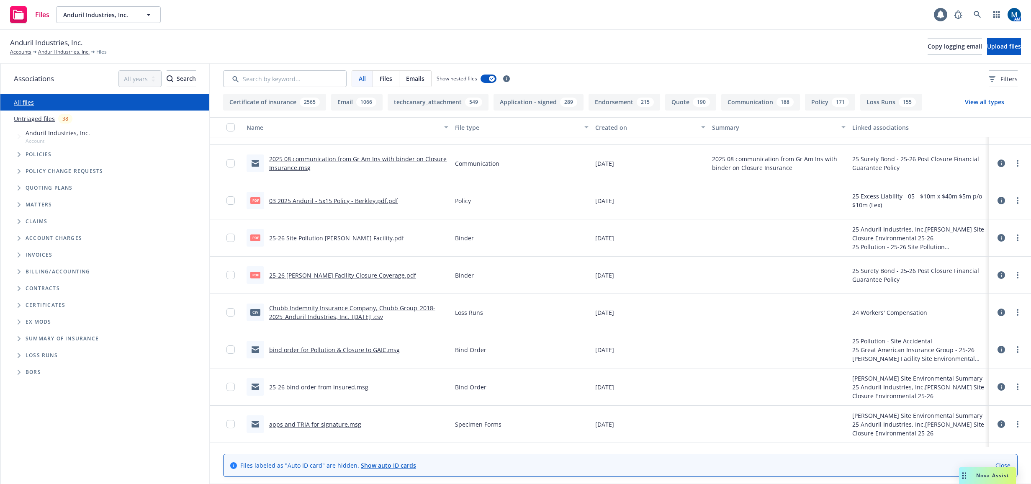
click at [377, 350] on link "bind order for Pollution & Closure to GAIC.msg" at bounding box center [334, 350] width 131 height 8
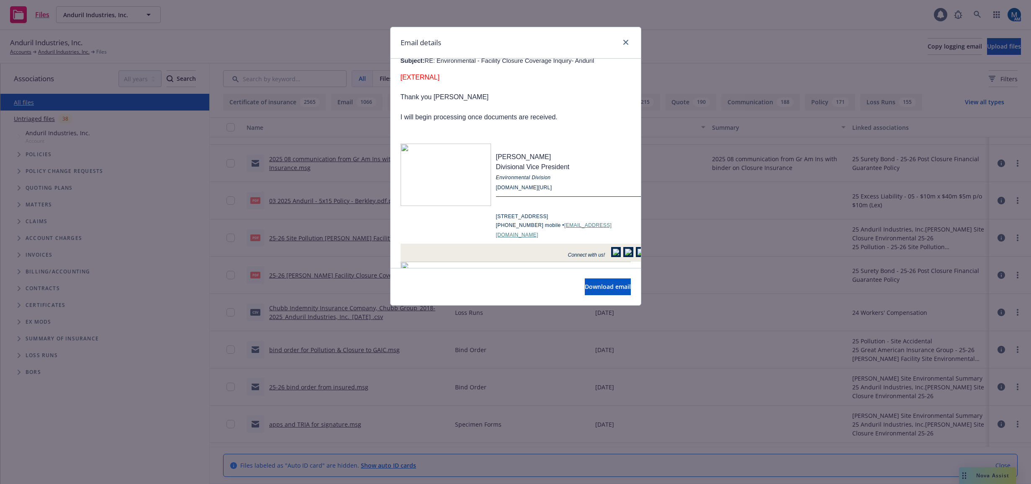
scroll to position [419, 0]
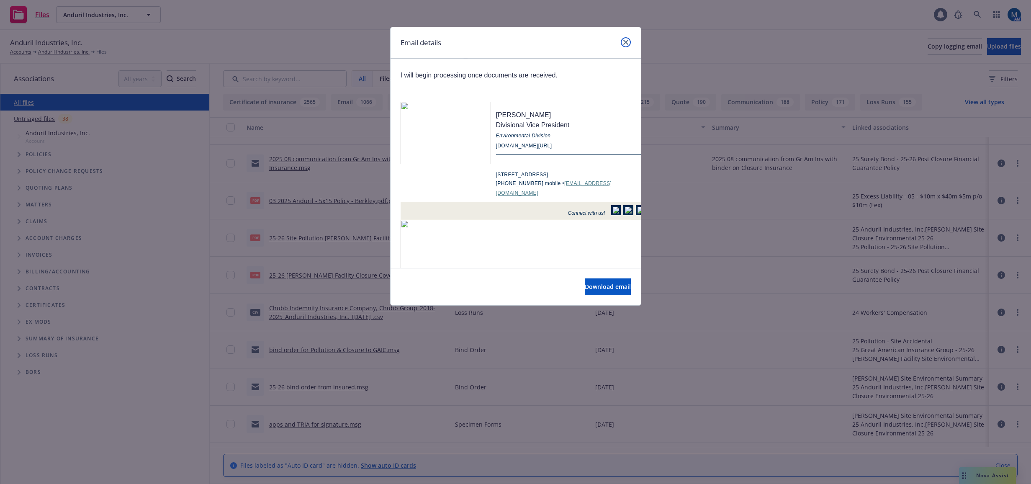
click at [630, 39] on link "close" at bounding box center [626, 42] width 10 height 10
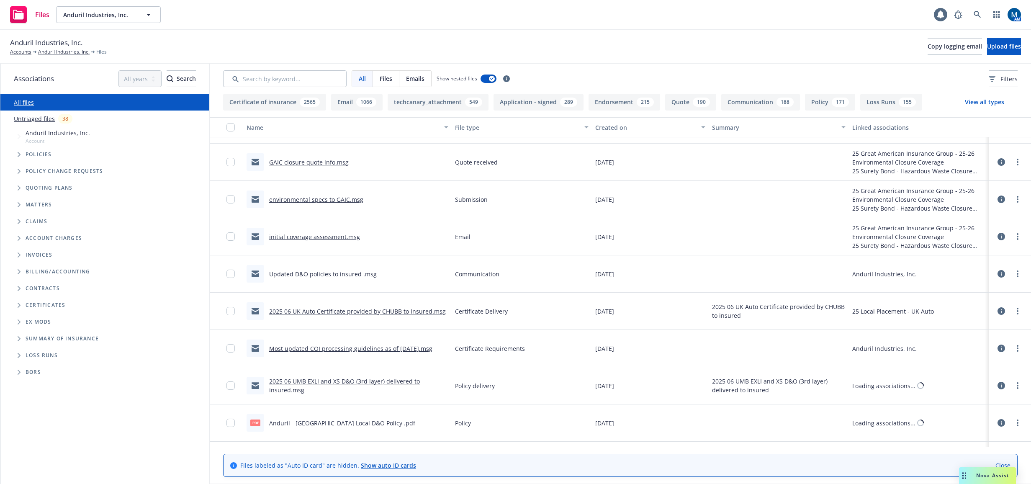
scroll to position [879, 0]
click at [332, 313] on link "2025 06 UK Auto Certificate provided by CHUBB to insured.msg" at bounding box center [357, 311] width 177 height 8
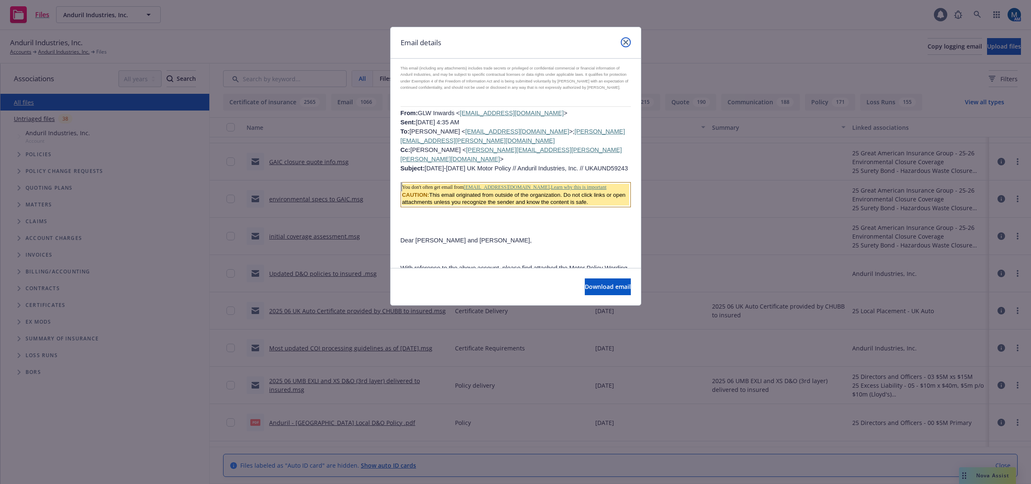
click at [625, 41] on icon "close" at bounding box center [625, 42] width 5 height 5
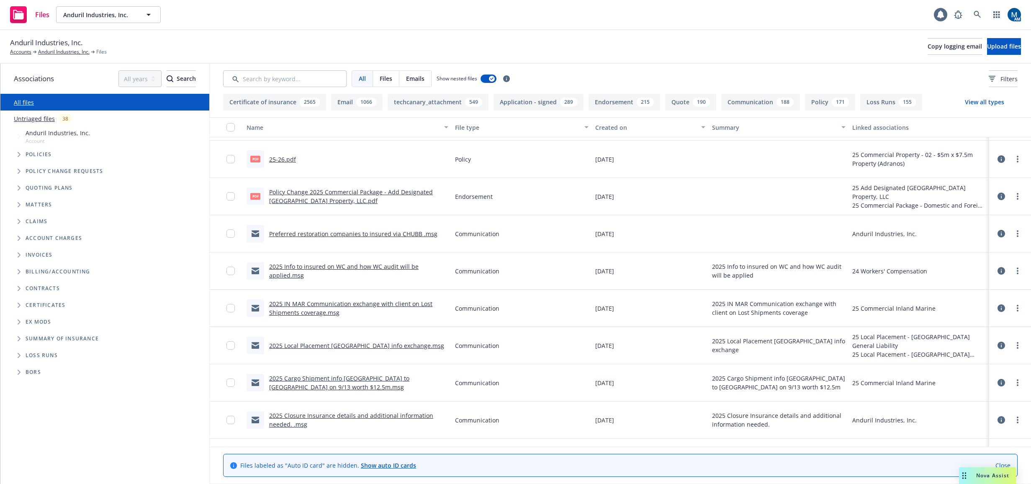
scroll to position [1507, 0]
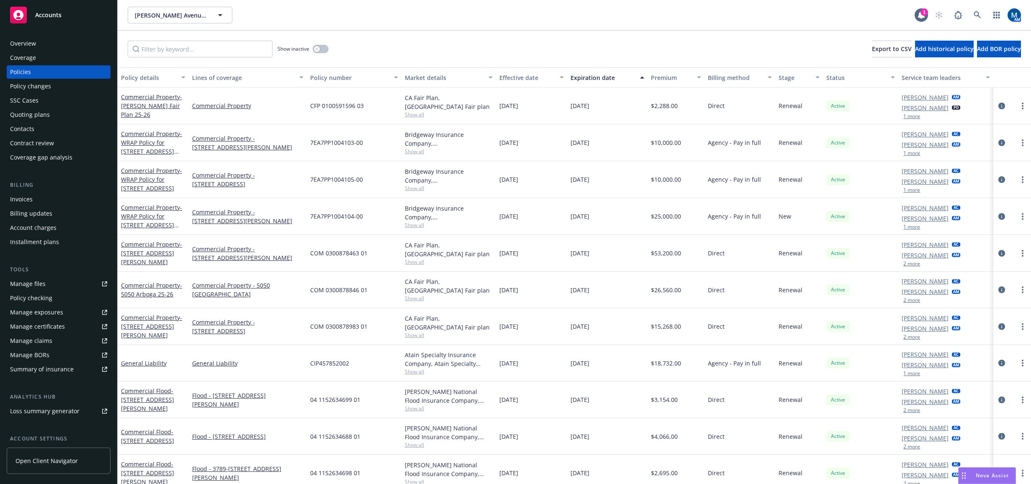
scroll to position [7, 0]
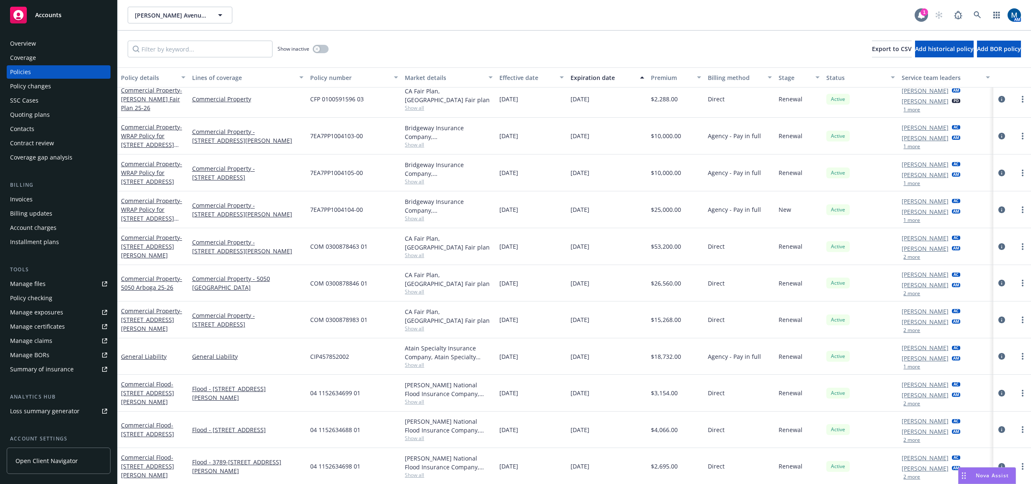
click at [918, 12] on icon at bounding box center [921, 15] width 8 height 8
click at [51, 41] on div "Overview" at bounding box center [58, 43] width 97 height 13
